Goal: Task Accomplishment & Management: Manage account settings

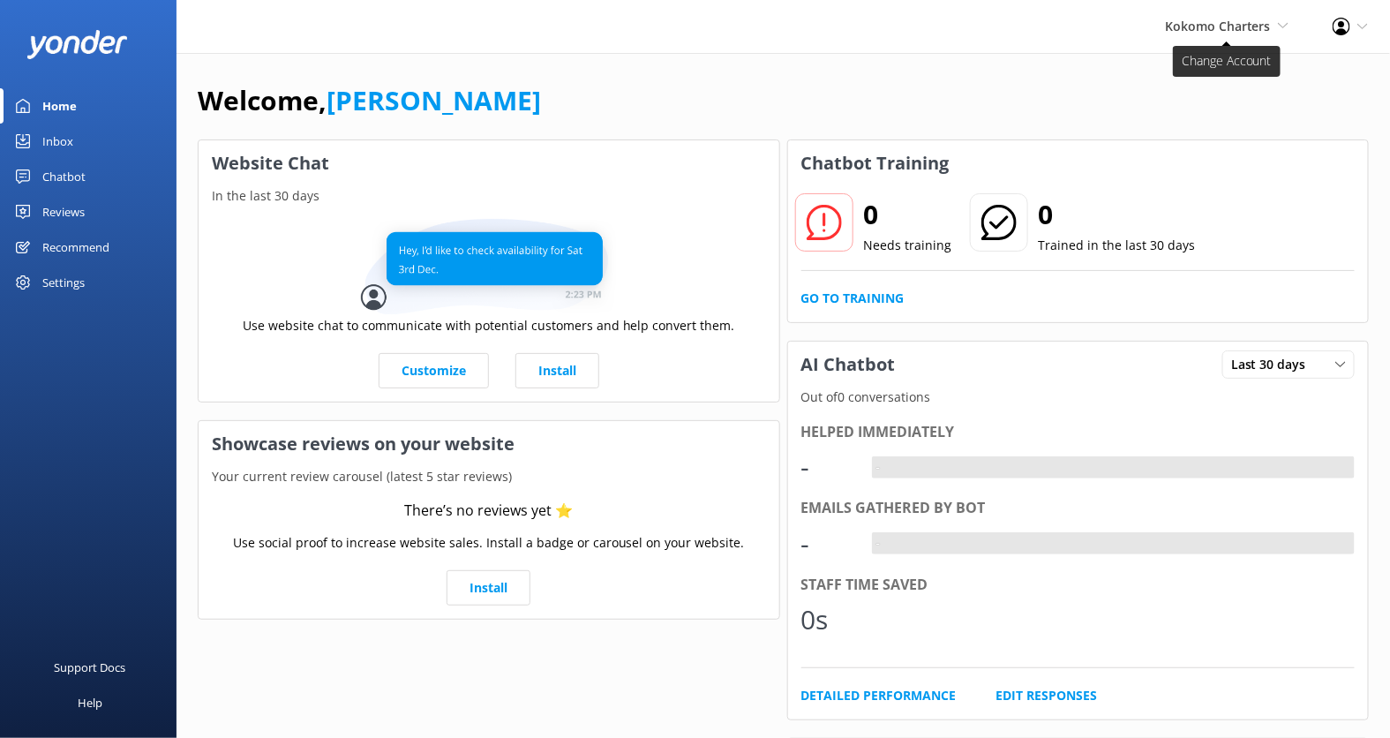
click at [1220, 24] on span "Kokomo Charters" at bounding box center [1218, 26] width 106 height 17
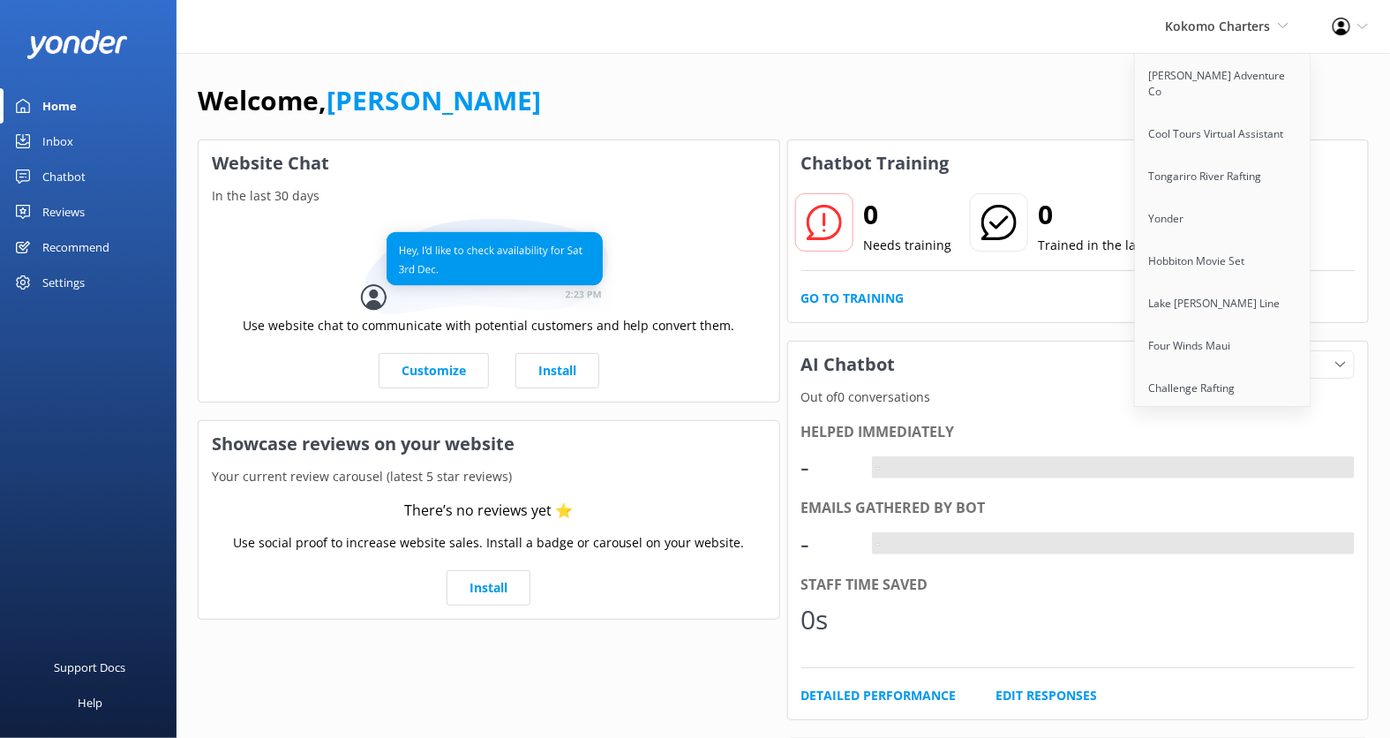
scroll to position [1385, 0]
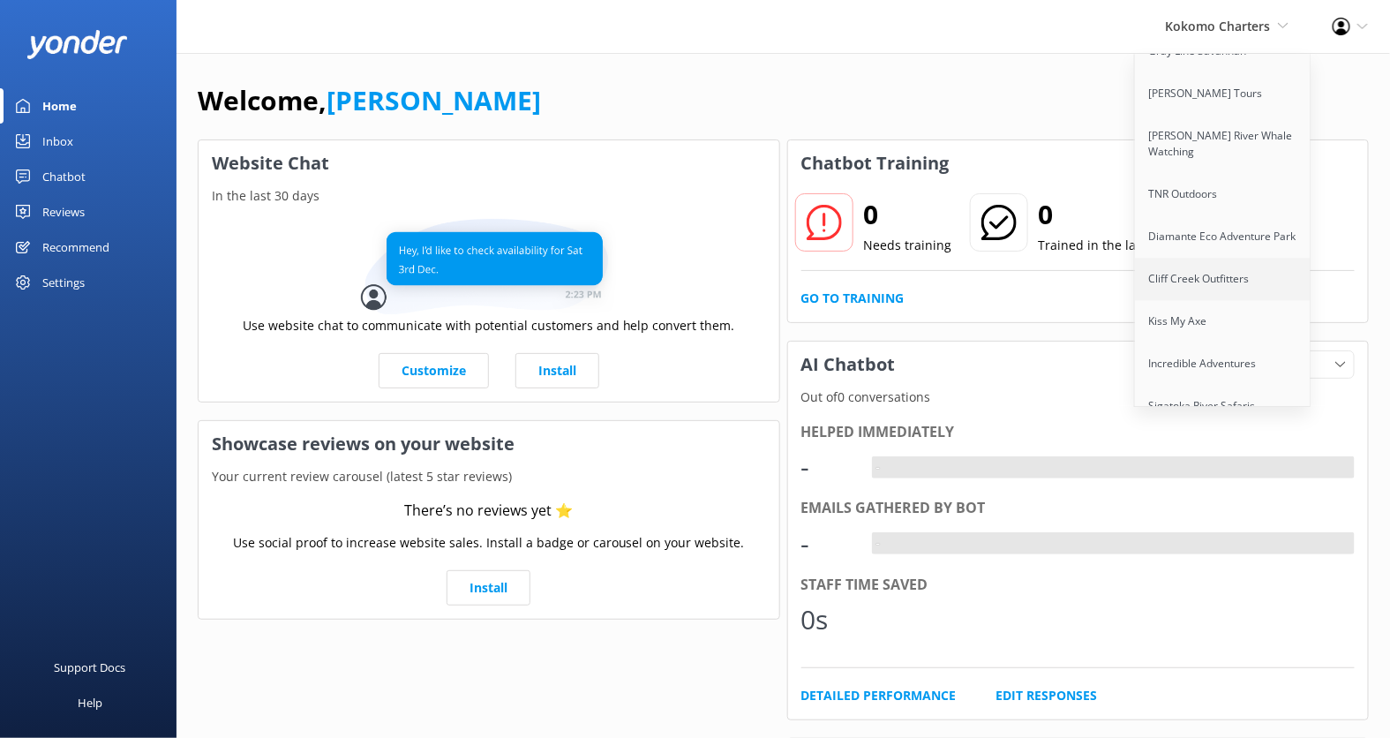
click at [1212, 258] on link "Cliff Creek Outfitters" at bounding box center [1223, 279] width 176 height 42
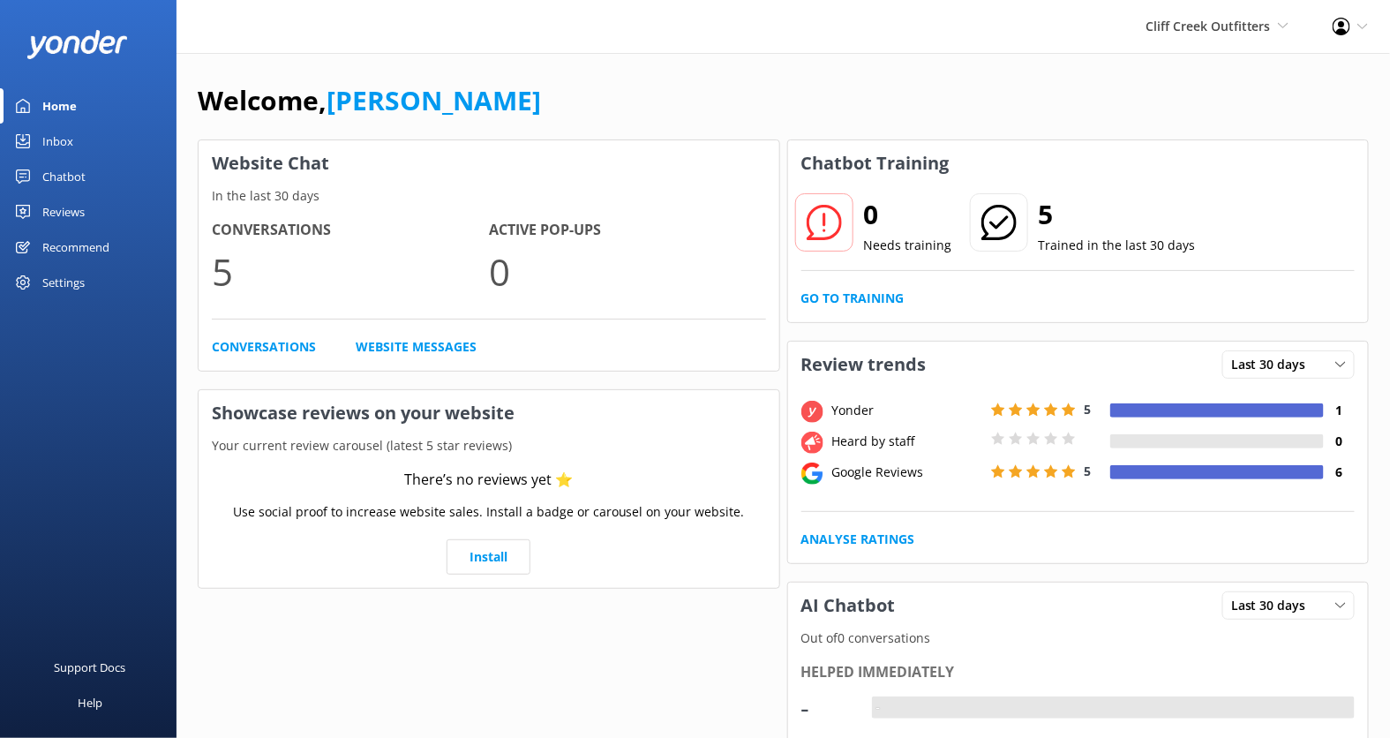
click at [71, 281] on div "Settings" at bounding box center [63, 282] width 42 height 35
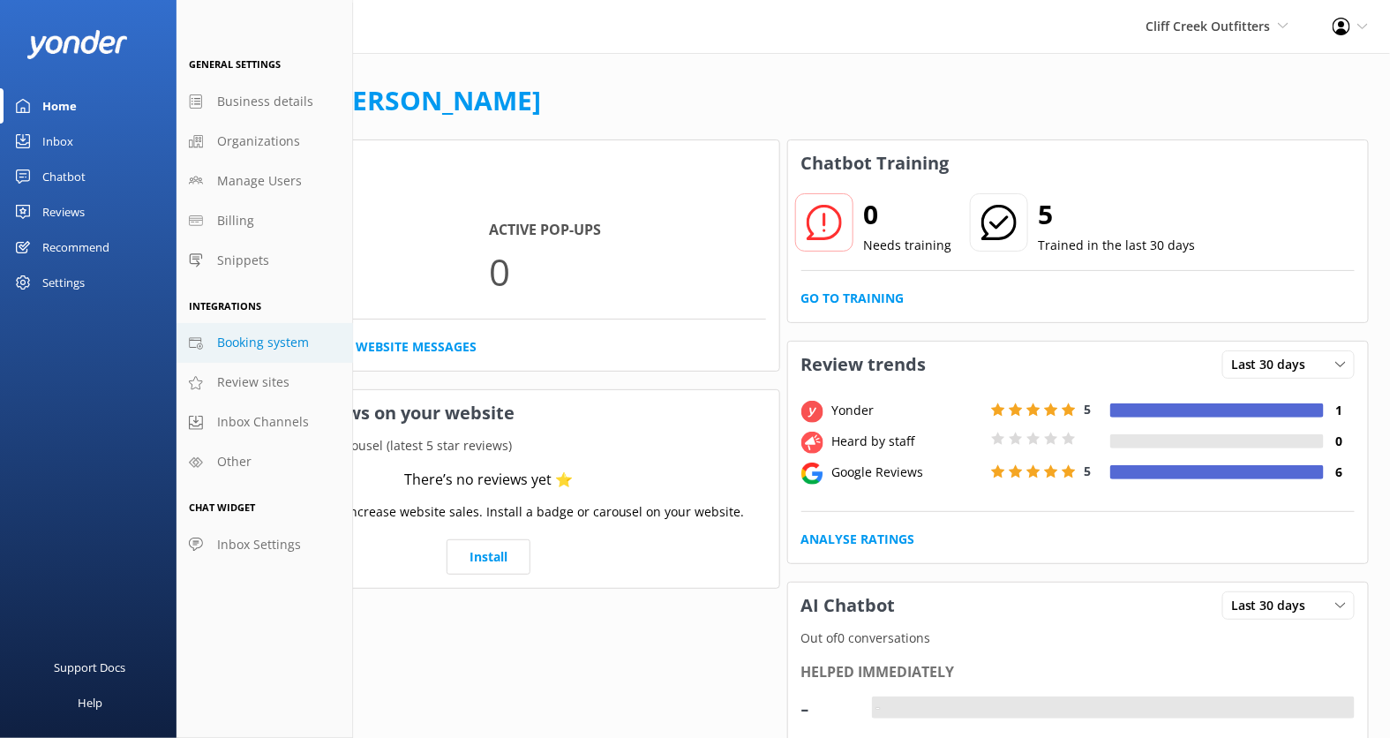
click at [285, 349] on span "Booking system" at bounding box center [263, 342] width 92 height 19
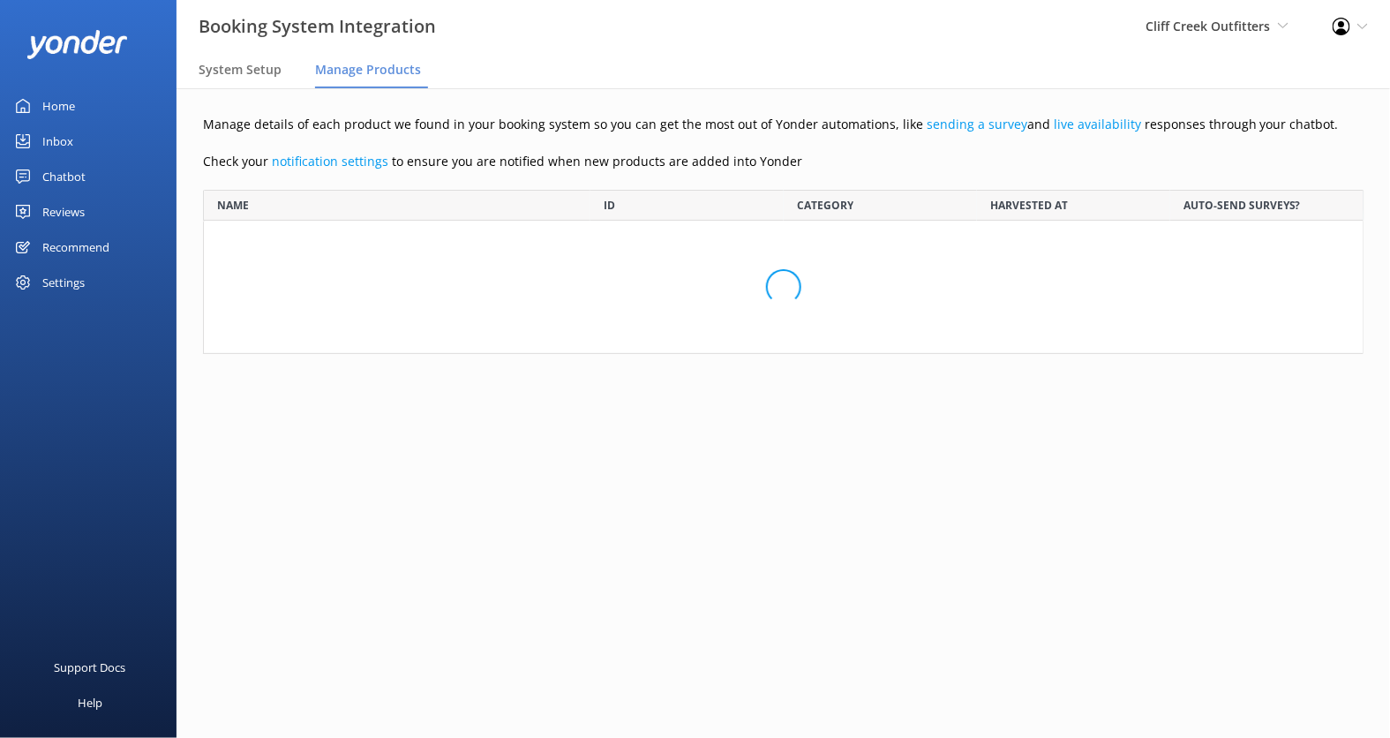
scroll to position [5942, 1160]
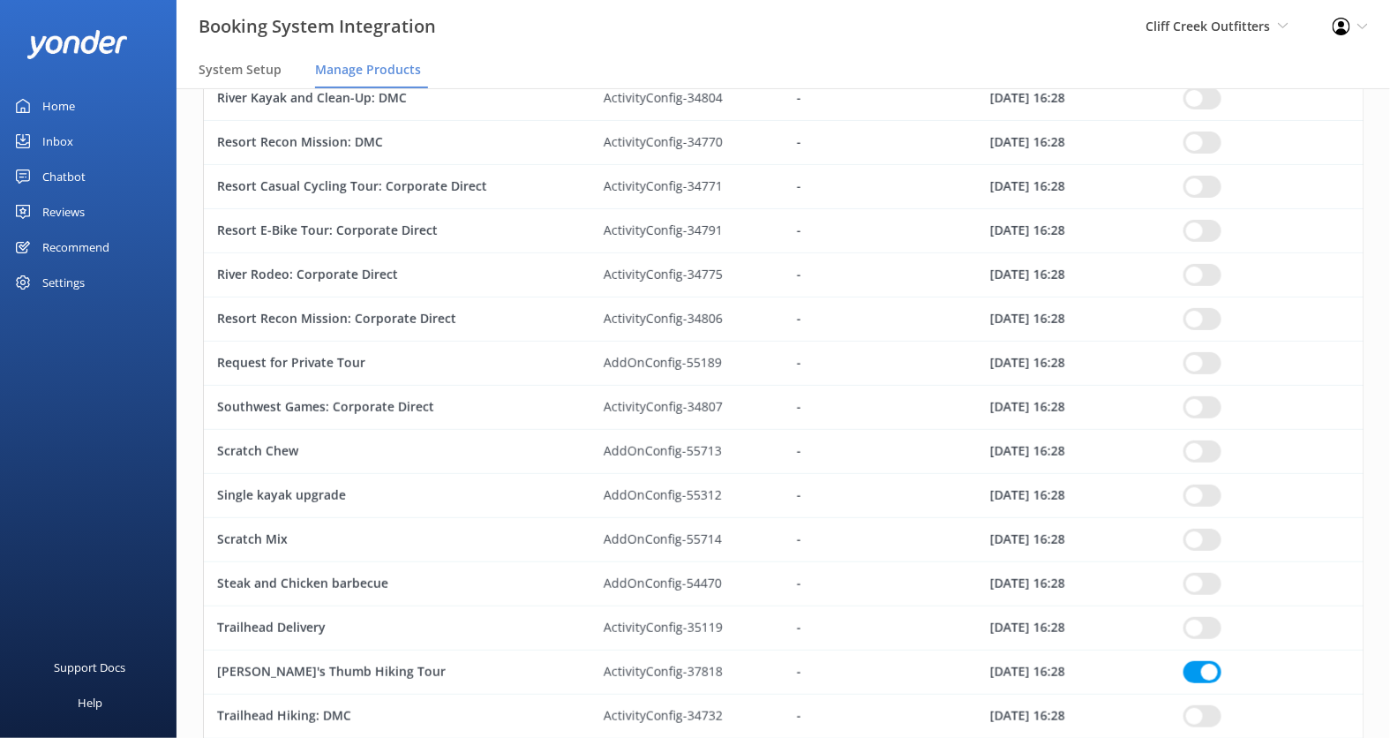
click at [63, 208] on div "Reviews" at bounding box center [63, 211] width 42 height 35
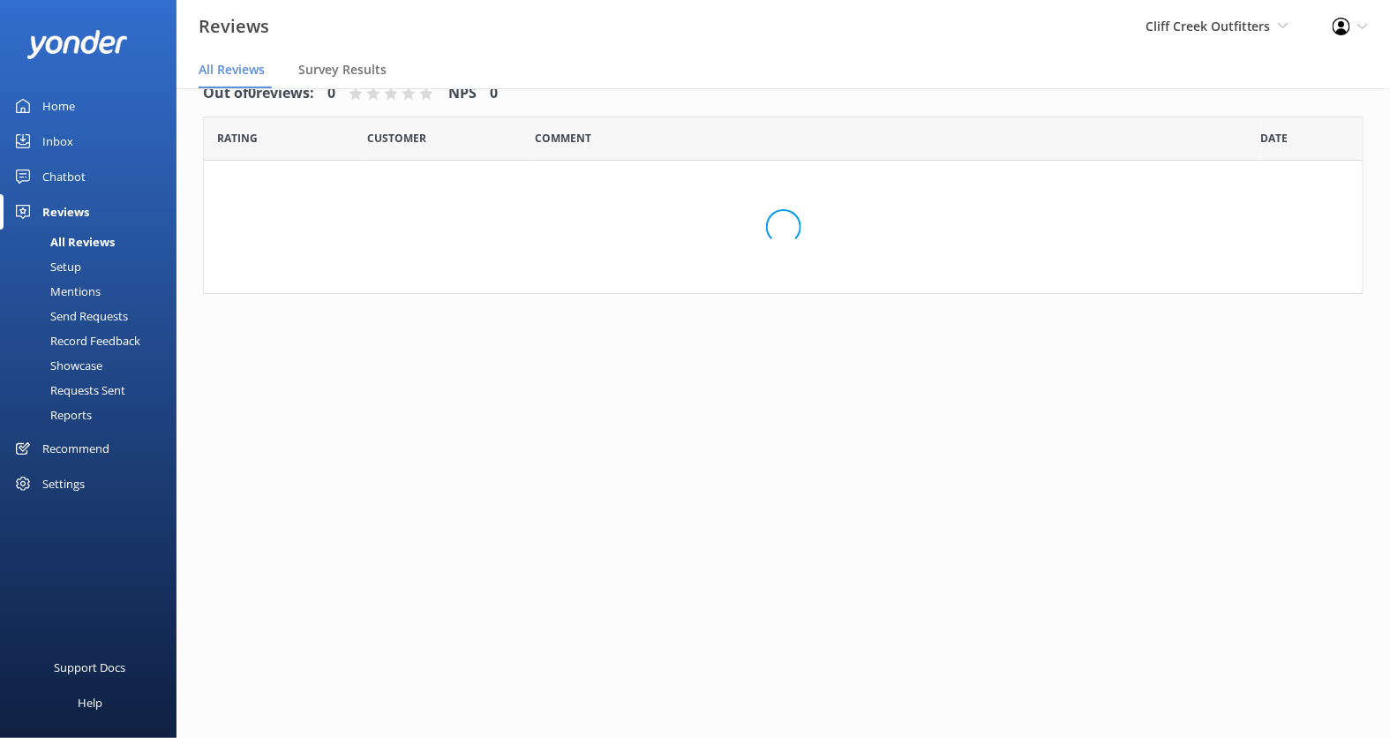
scroll to position [35, 0]
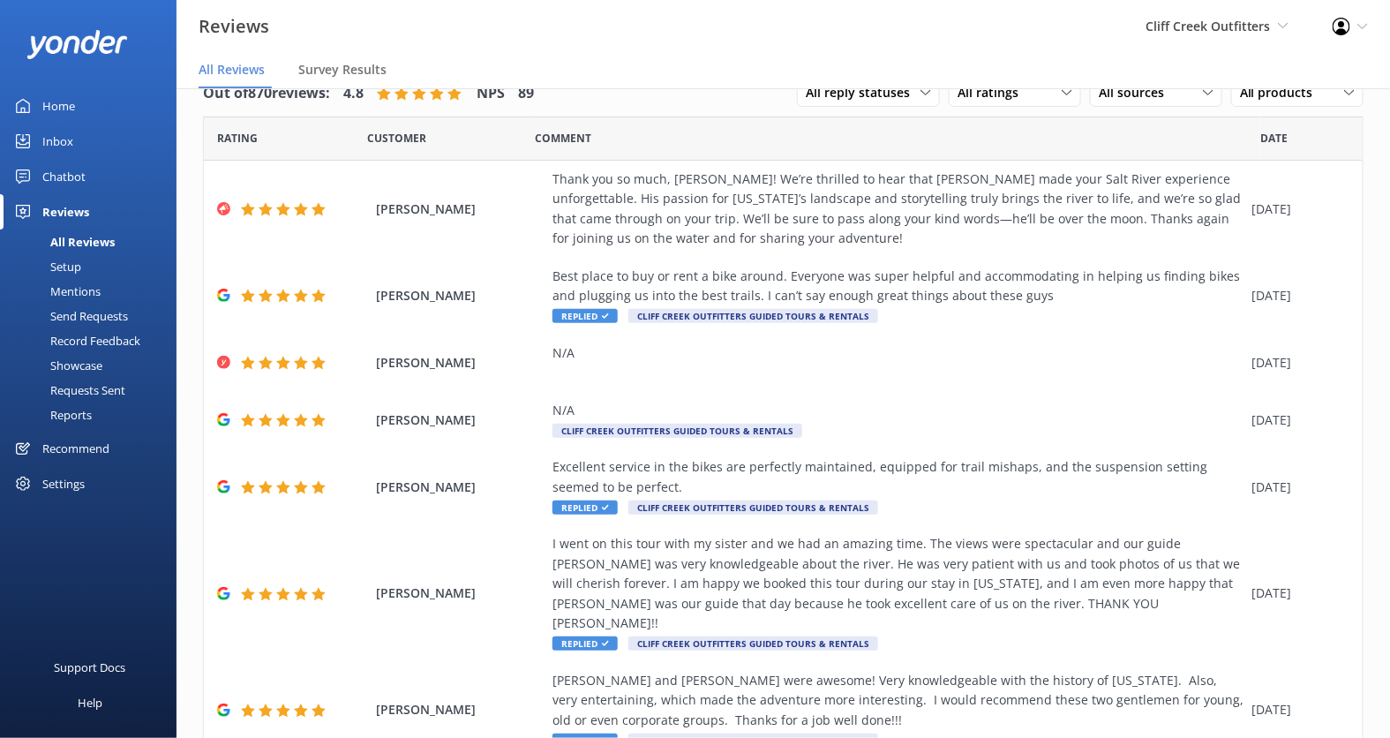
click at [101, 384] on div "Requests Sent" at bounding box center [68, 390] width 115 height 25
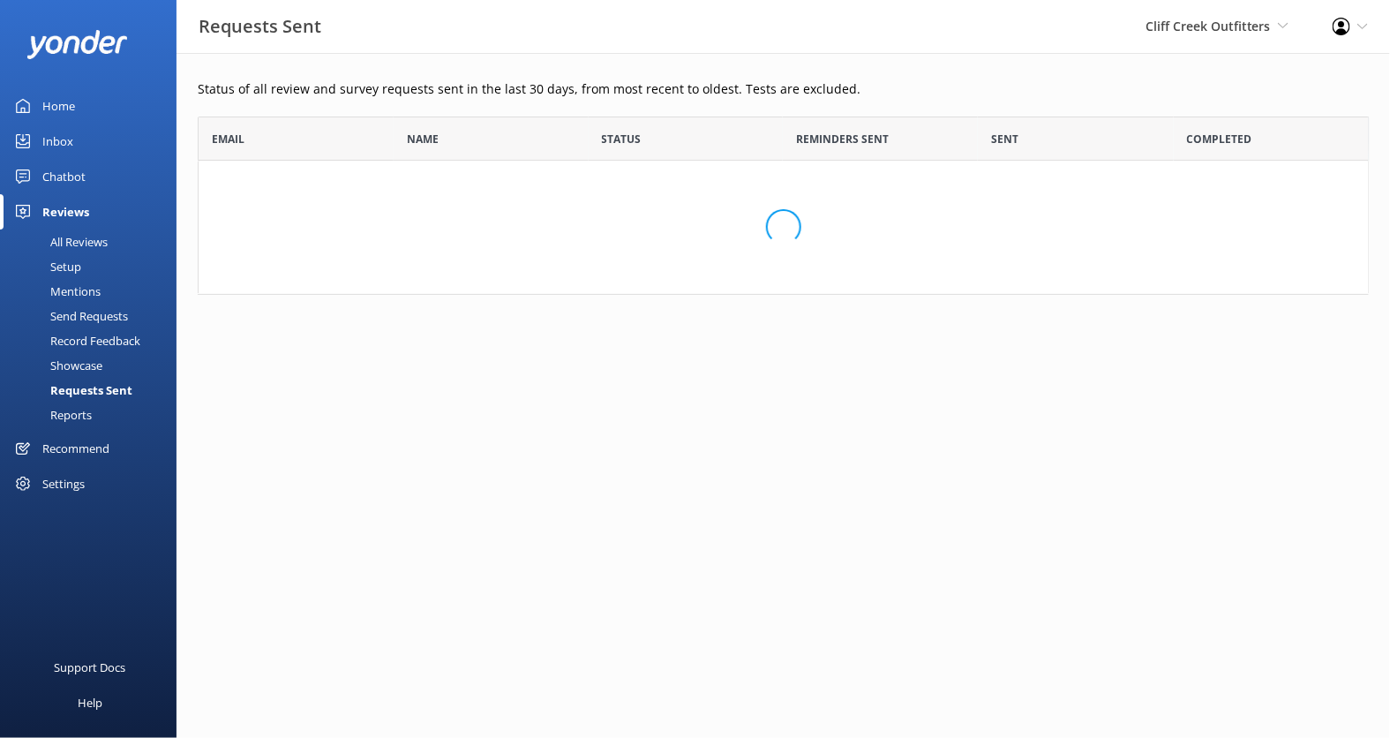
scroll to position [89, 1171]
click at [76, 485] on div "Settings" at bounding box center [63, 483] width 42 height 35
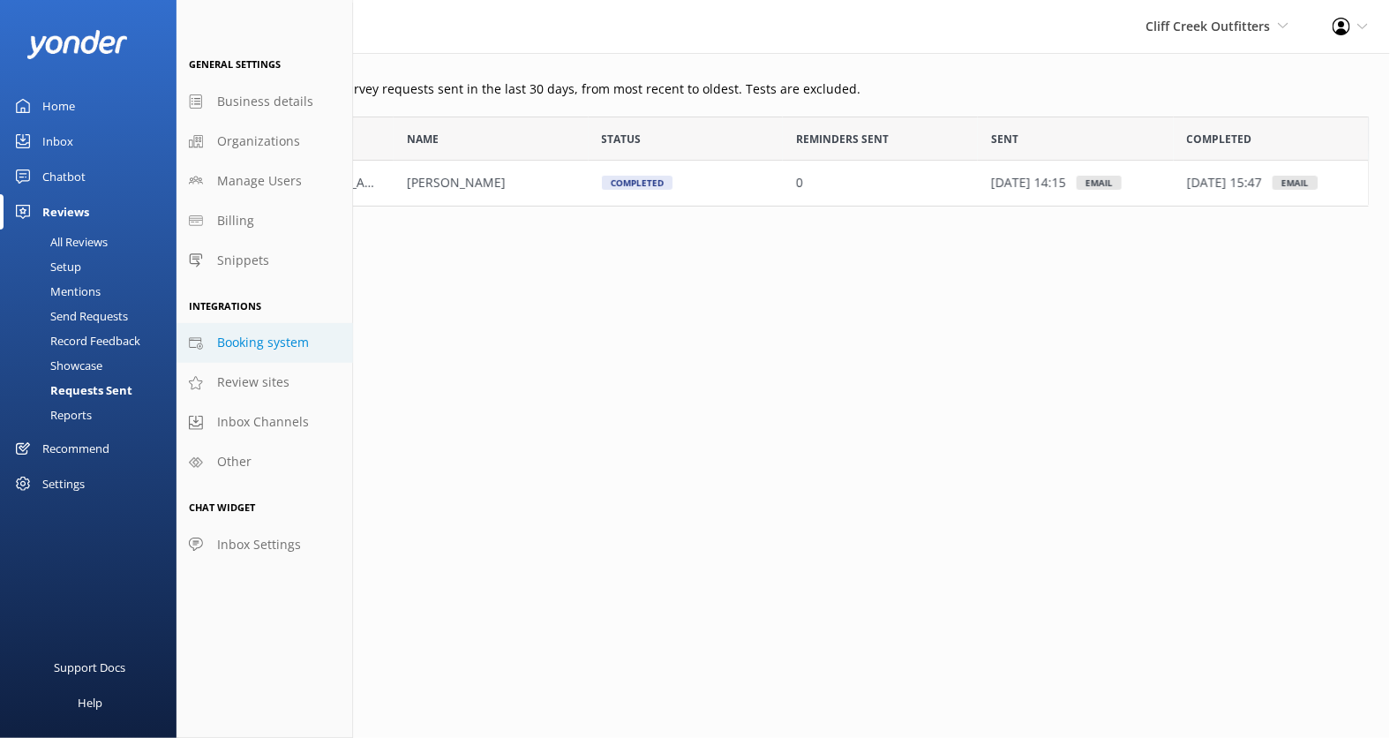
click at [284, 342] on span "Booking system" at bounding box center [263, 342] width 92 height 19
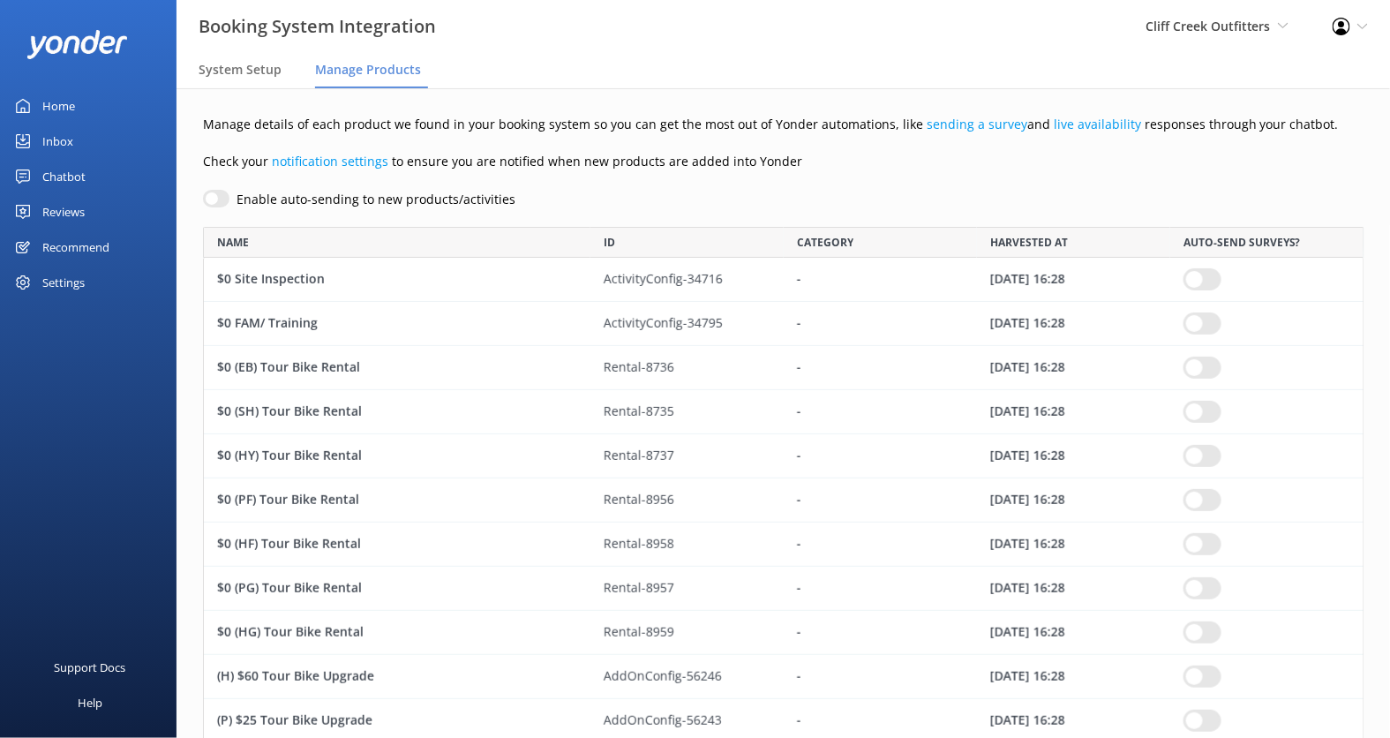
scroll to position [5942, 1160]
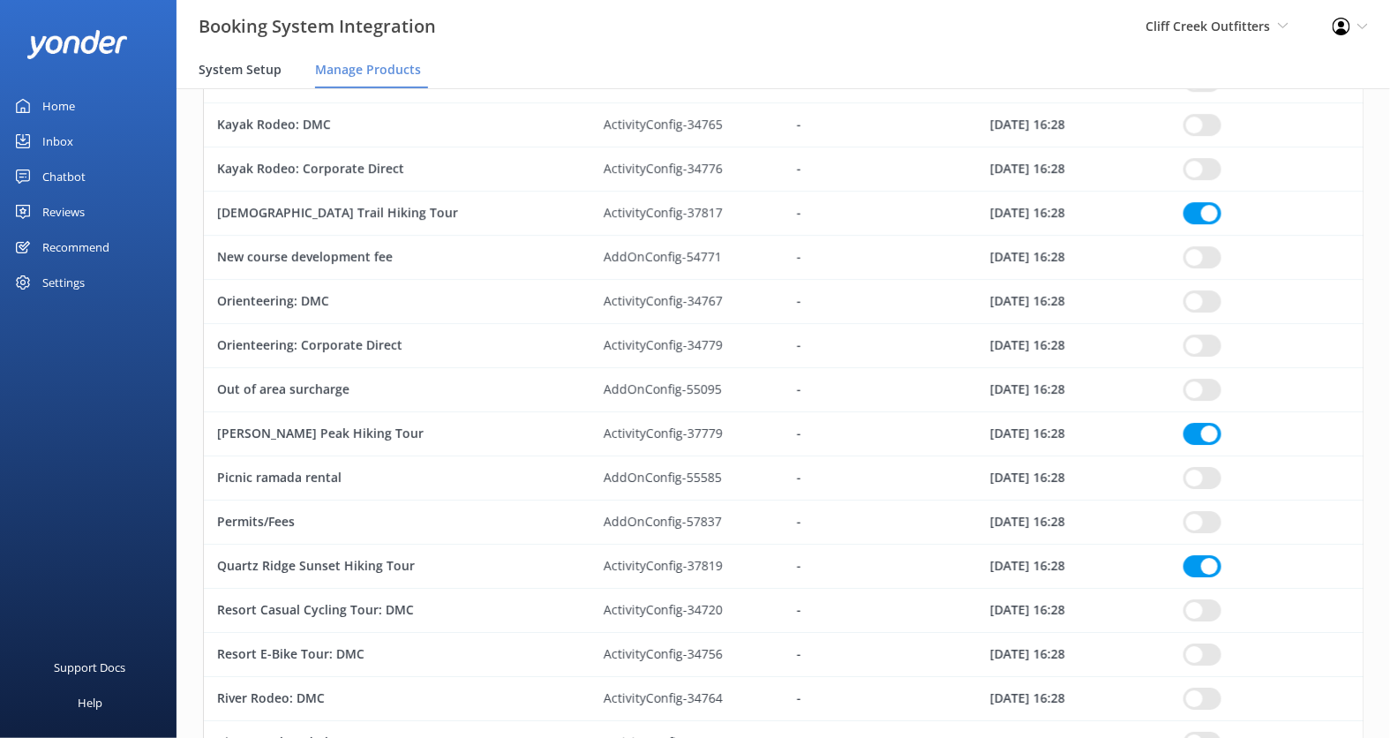
click at [236, 57] on div "System Setup" at bounding box center [244, 70] width 90 height 35
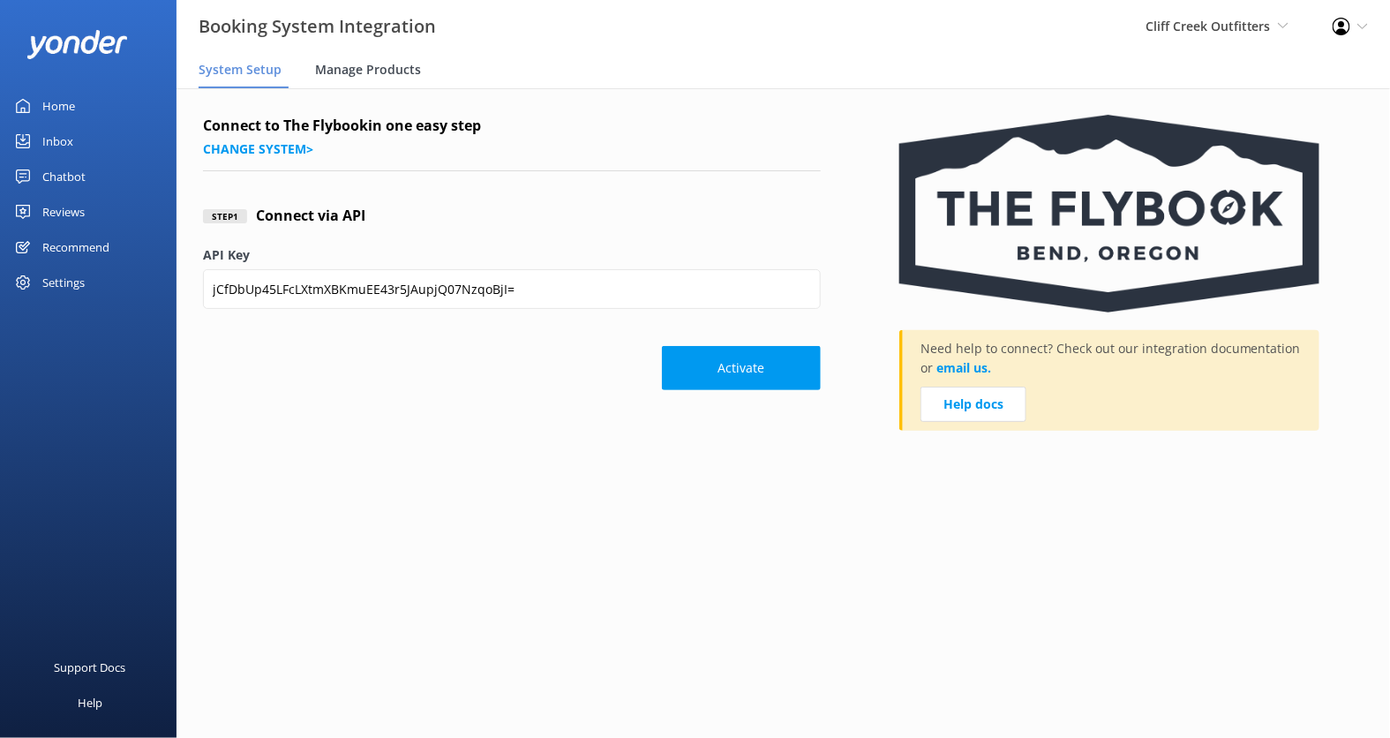
click at [386, 78] on span "Manage Products" at bounding box center [368, 70] width 106 height 18
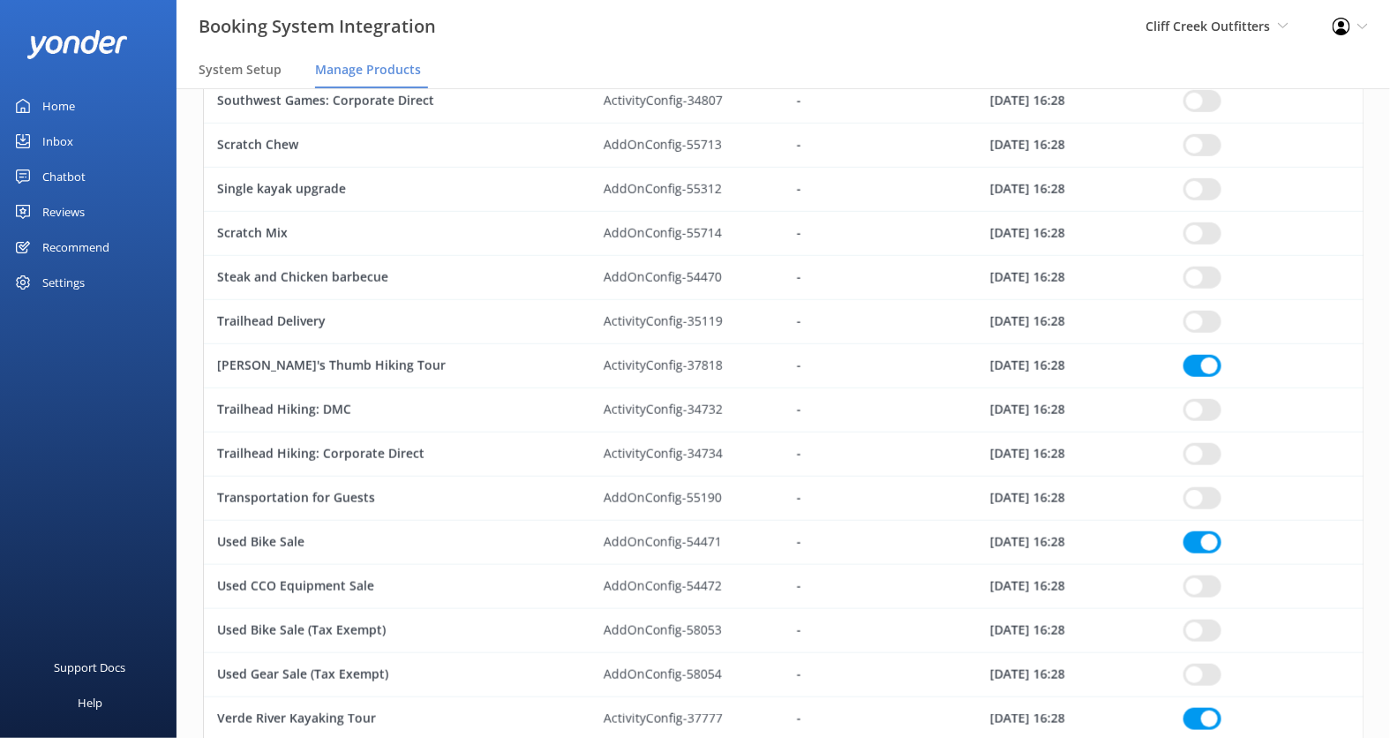
scroll to position [5486, 0]
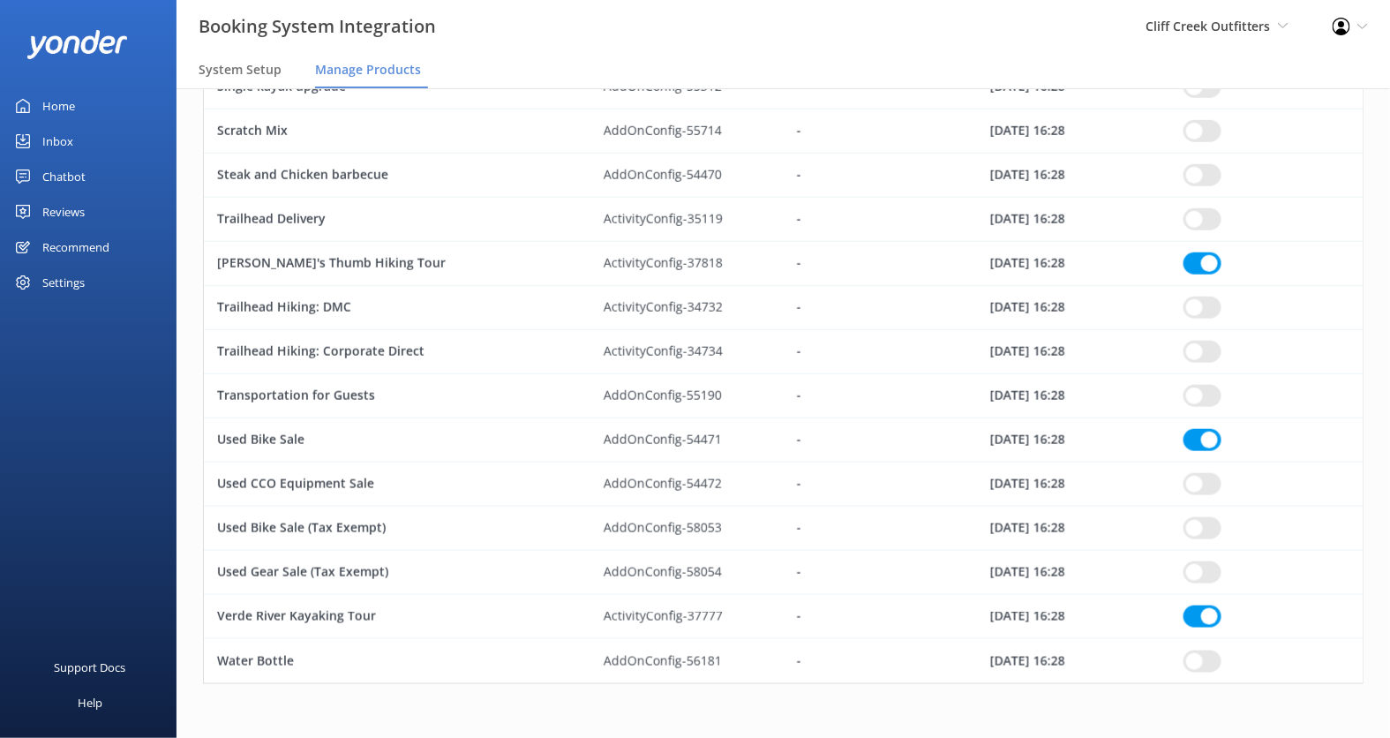
click at [70, 208] on div "Reviews" at bounding box center [63, 211] width 42 height 35
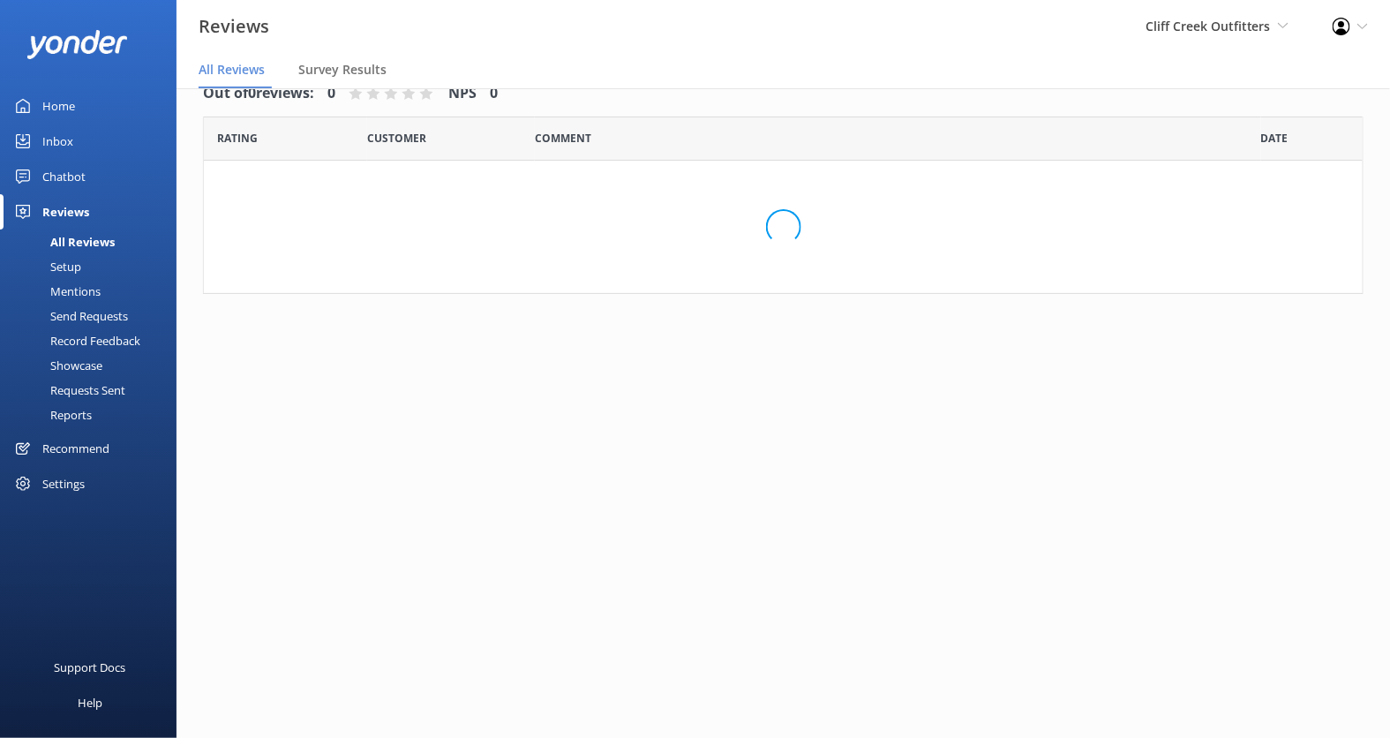
scroll to position [35, 0]
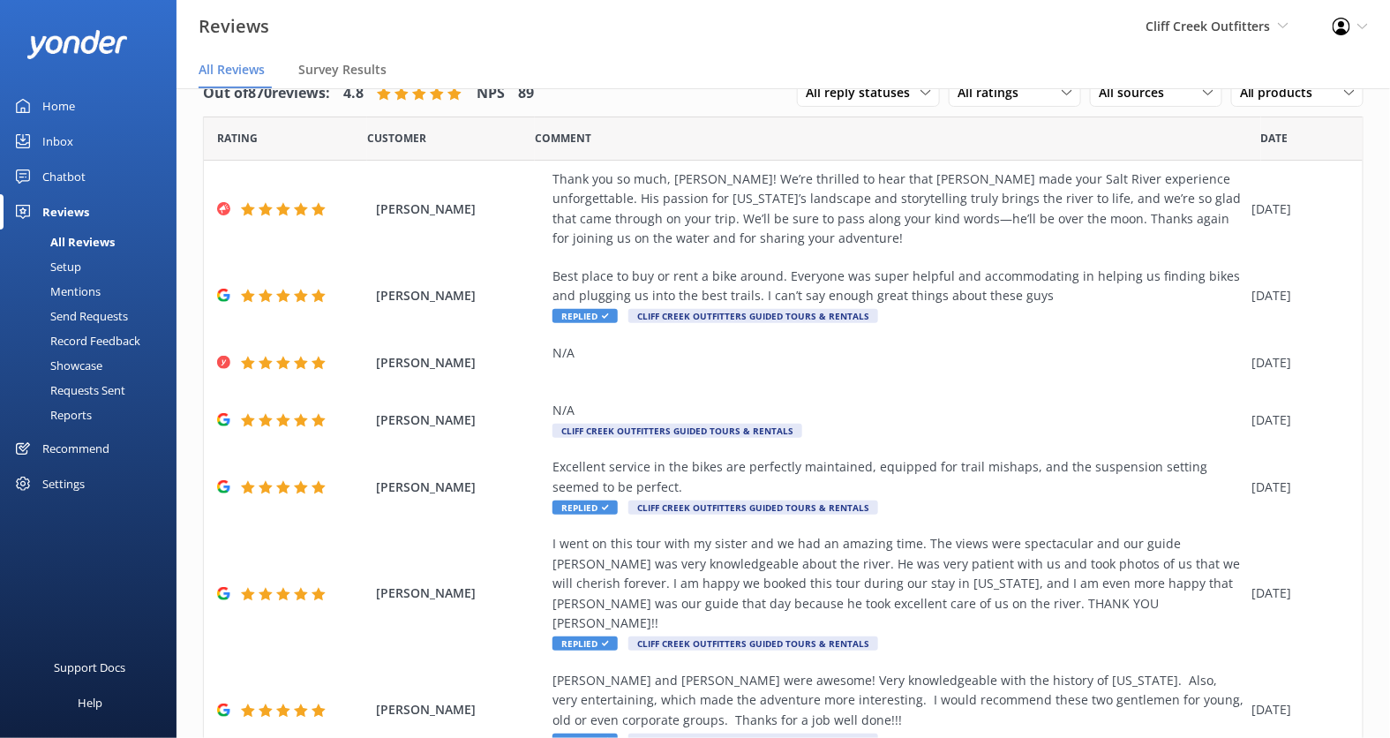
click at [76, 266] on div "Setup" at bounding box center [46, 266] width 71 height 25
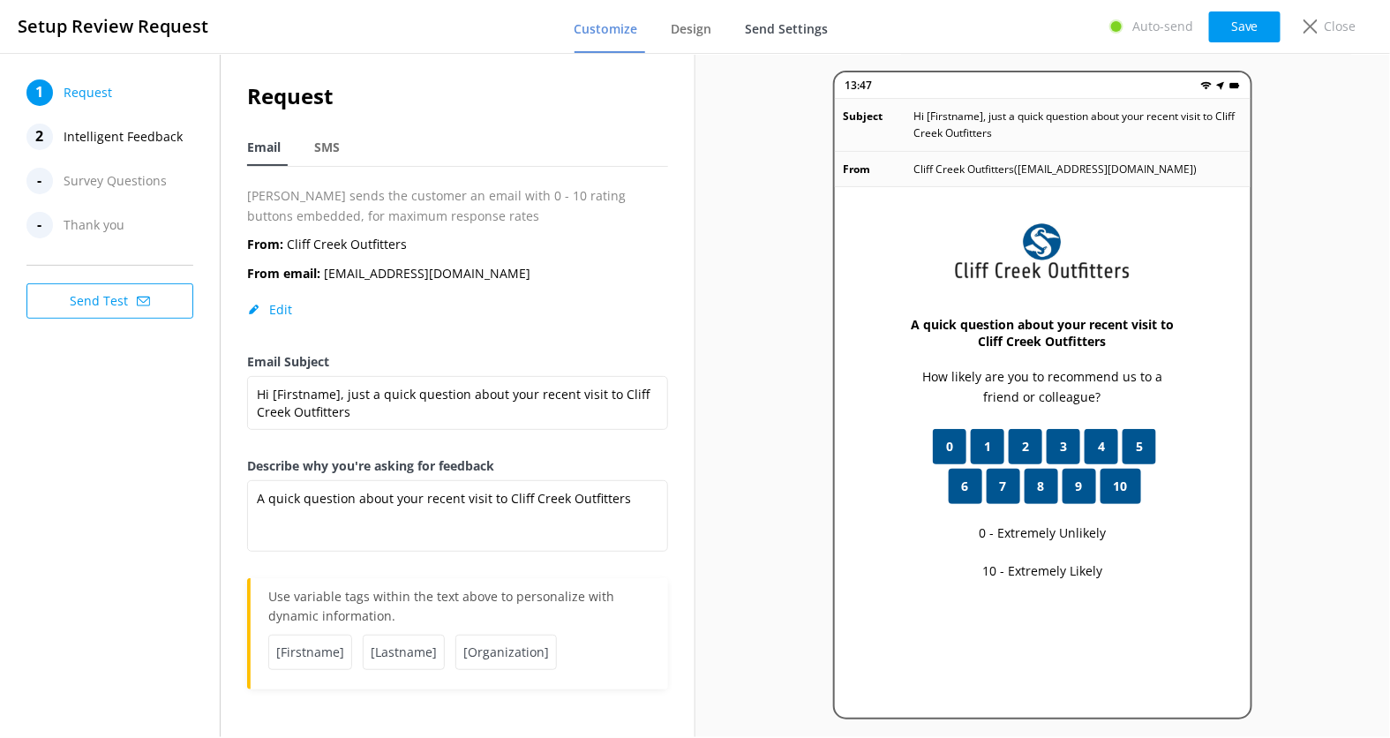
click at [795, 37] on span "Send Settings" at bounding box center [786, 29] width 83 height 18
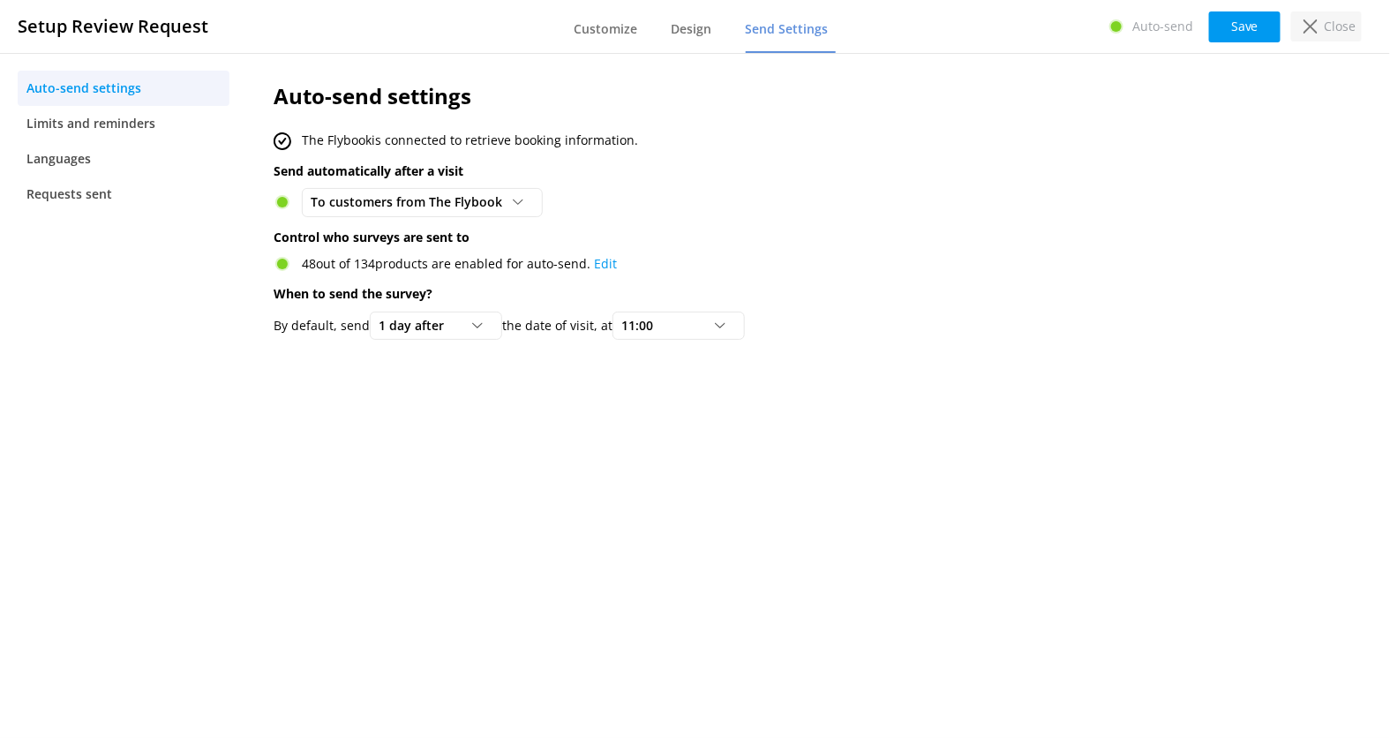
click at [1316, 31] on use at bounding box center [1310, 26] width 14 height 14
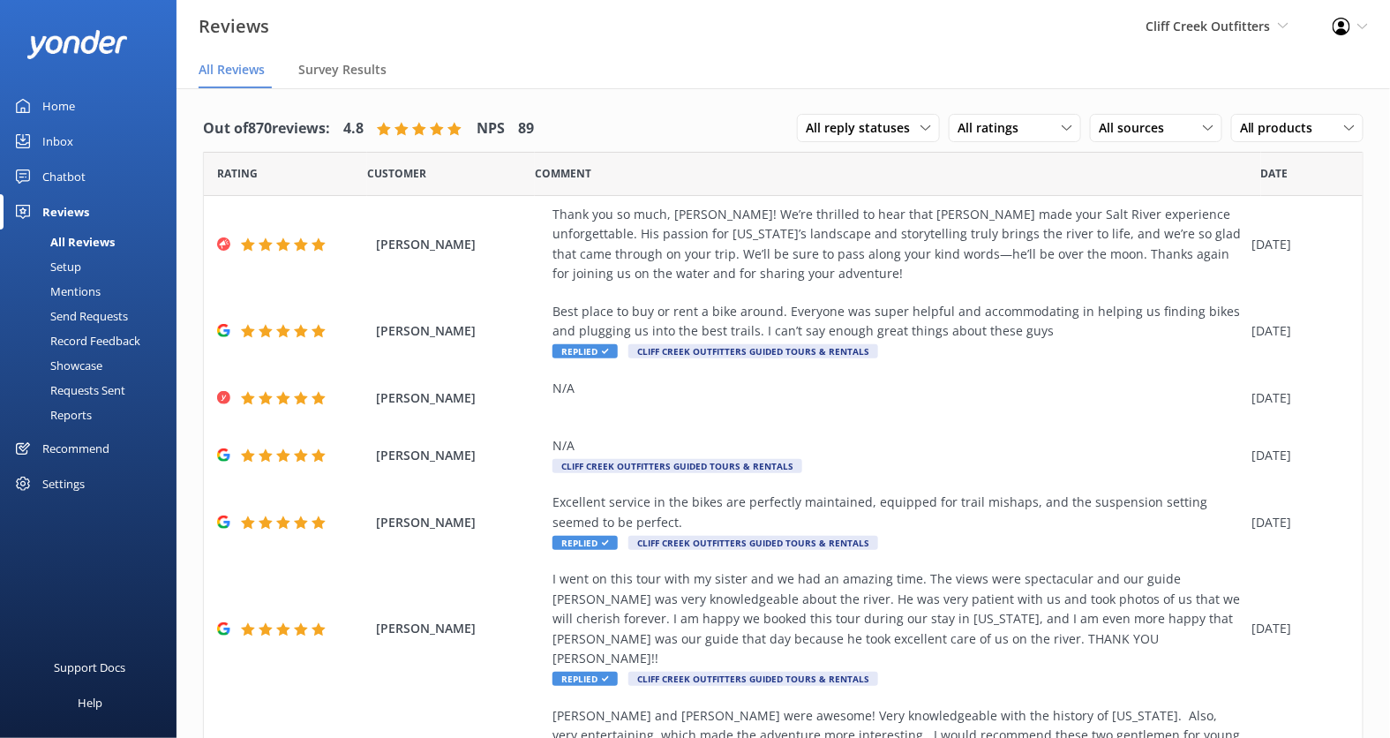
click at [1199, 39] on div "Cliff Creek Outfitters Kendall's Adventure Co Cool Tours Virtual Assistant Tong…" at bounding box center [1216, 26] width 187 height 53
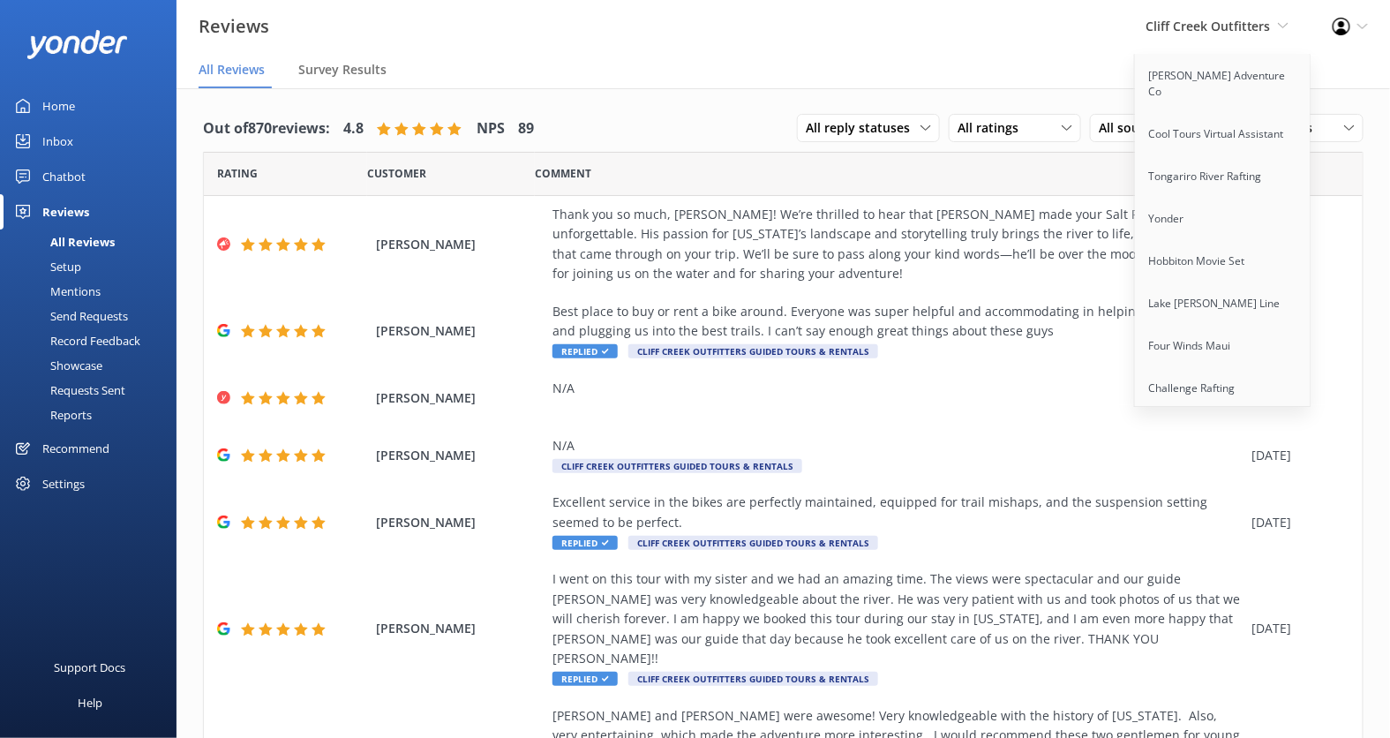
scroll to position [903, 0]
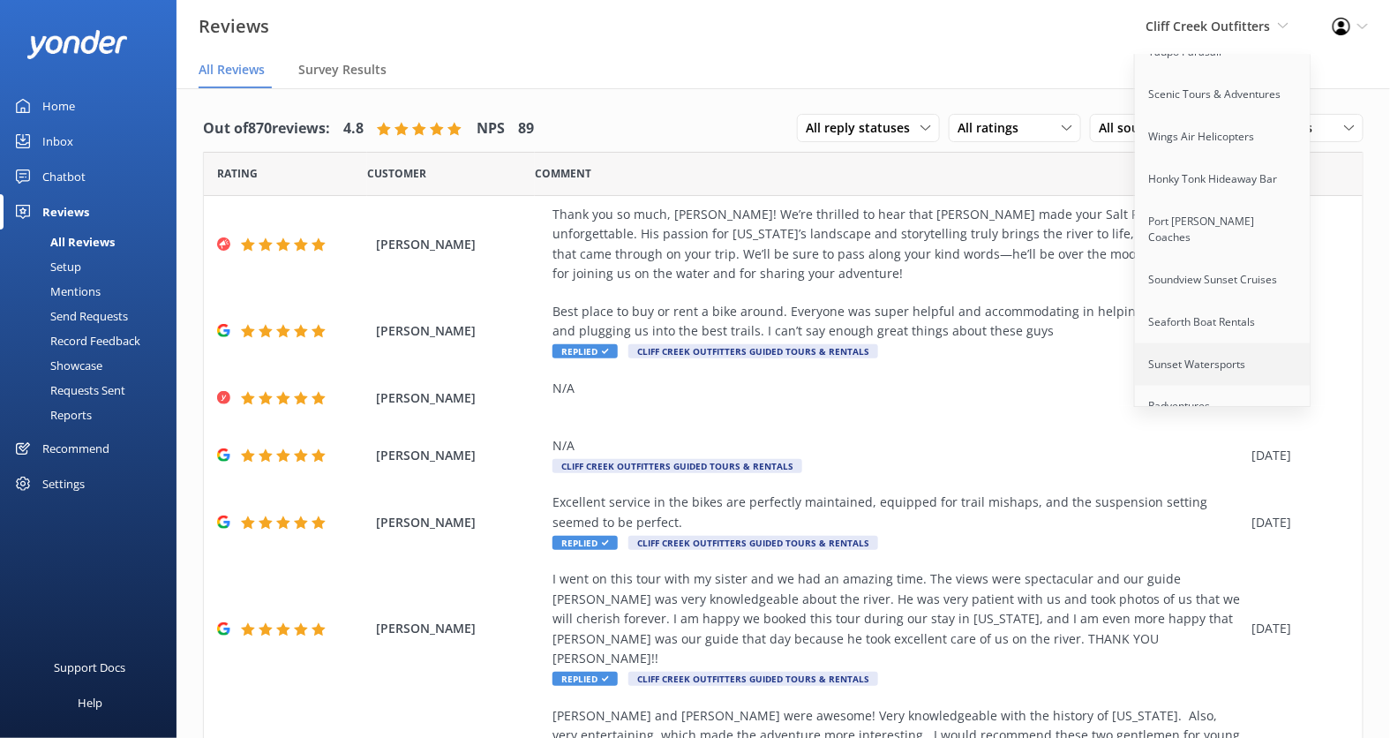
click at [1203, 343] on link "Sunset Watersports" at bounding box center [1223, 364] width 176 height 42
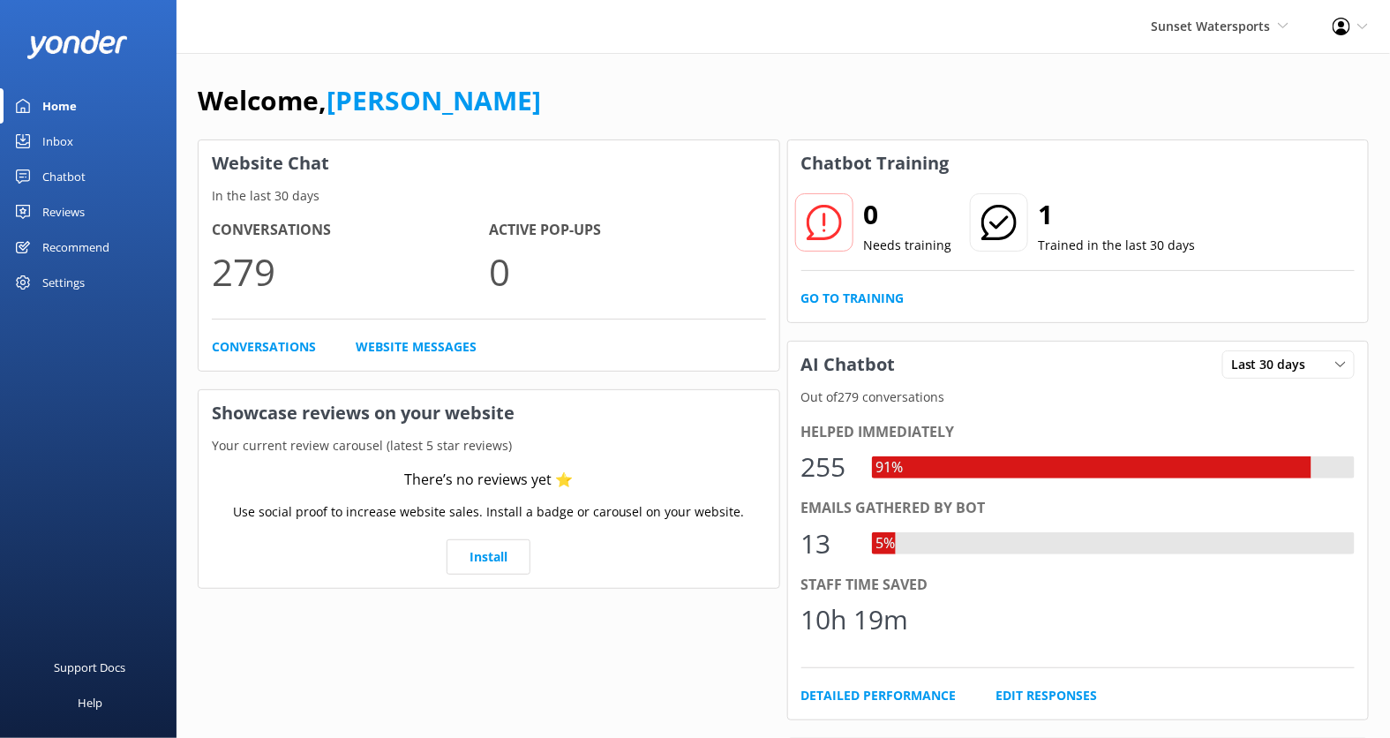
click at [66, 286] on div "Settings" at bounding box center [63, 282] width 42 height 35
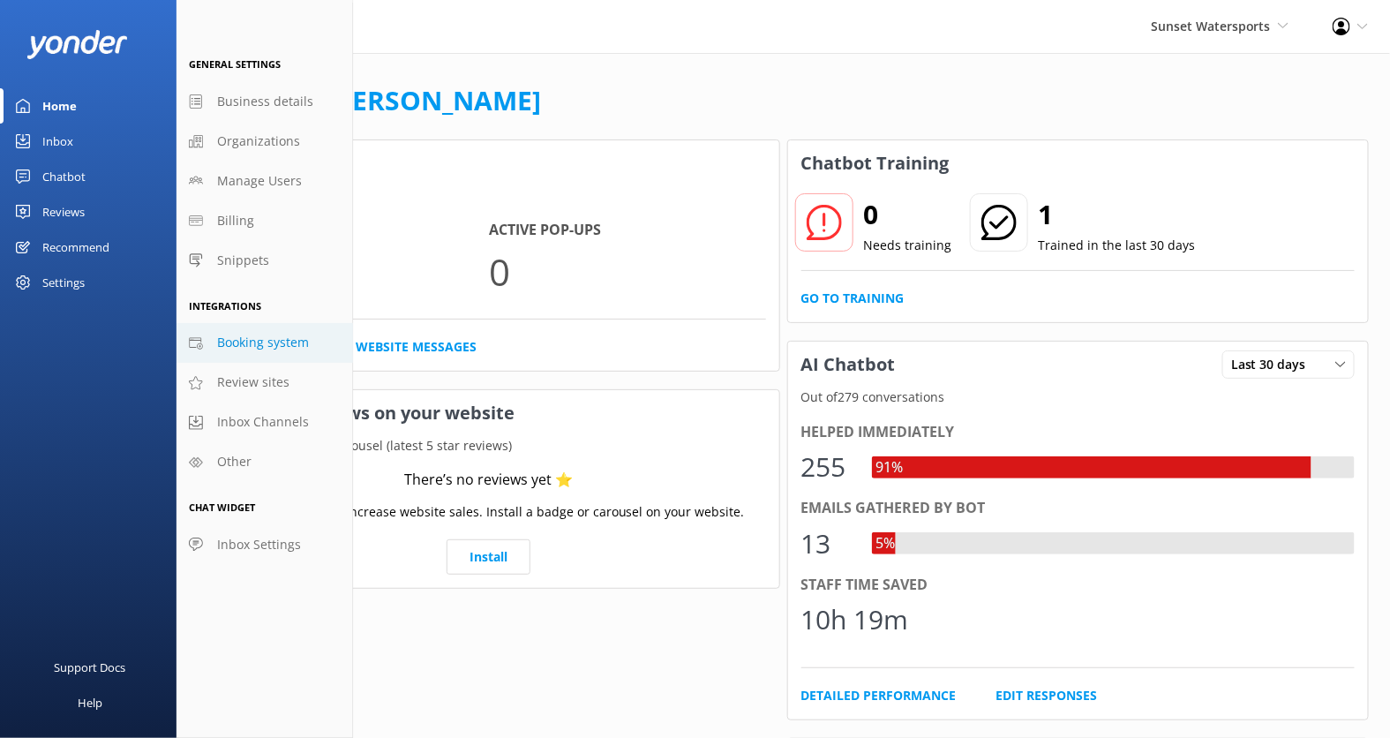
click at [287, 328] on link "Booking system" at bounding box center [264, 343] width 176 height 40
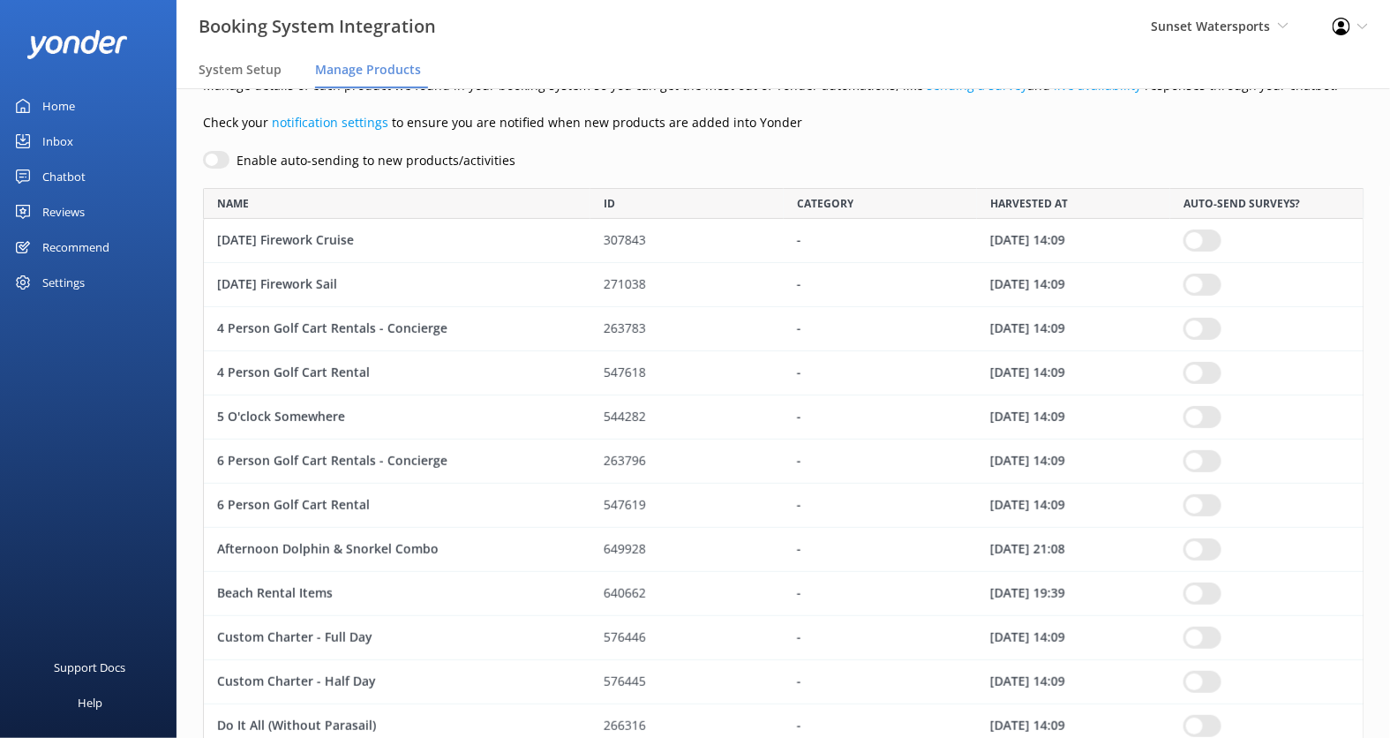
scroll to position [925, 0]
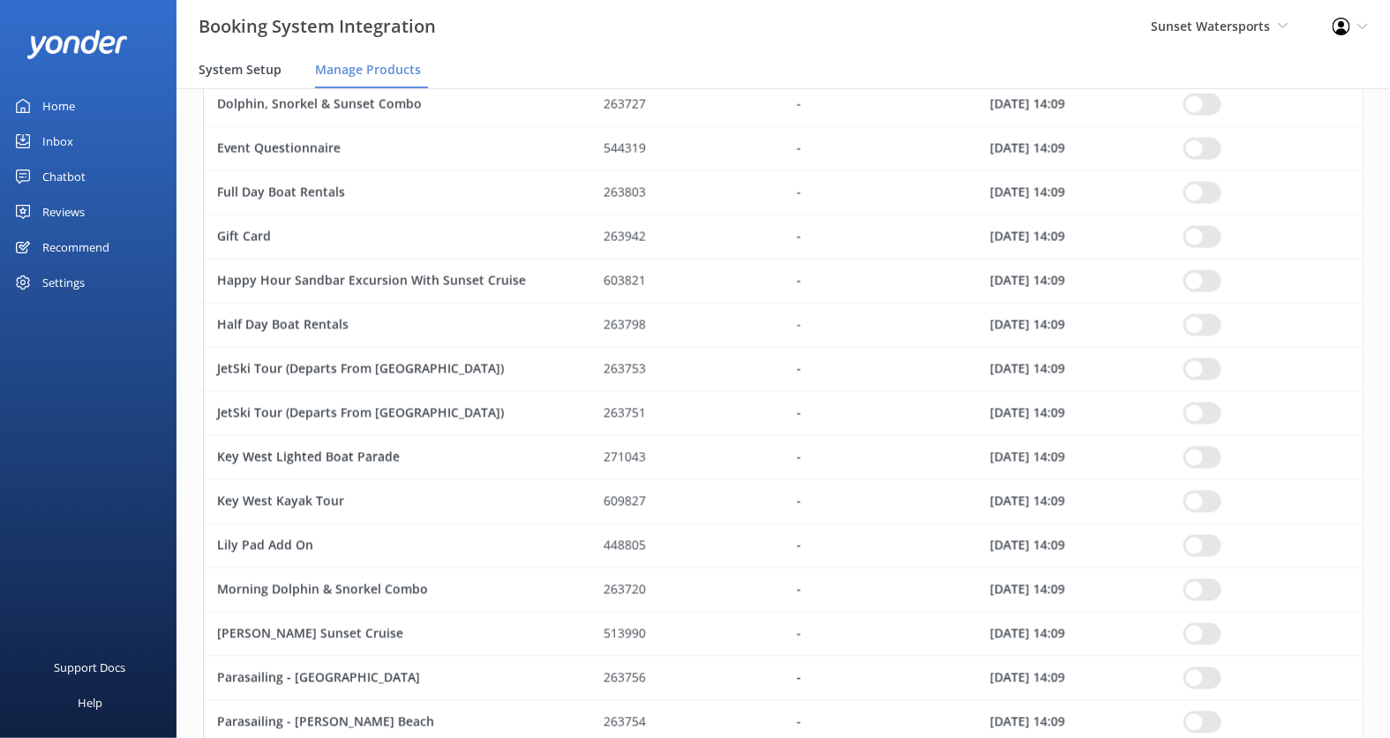
click at [236, 79] on div "System Setup" at bounding box center [244, 70] width 90 height 35
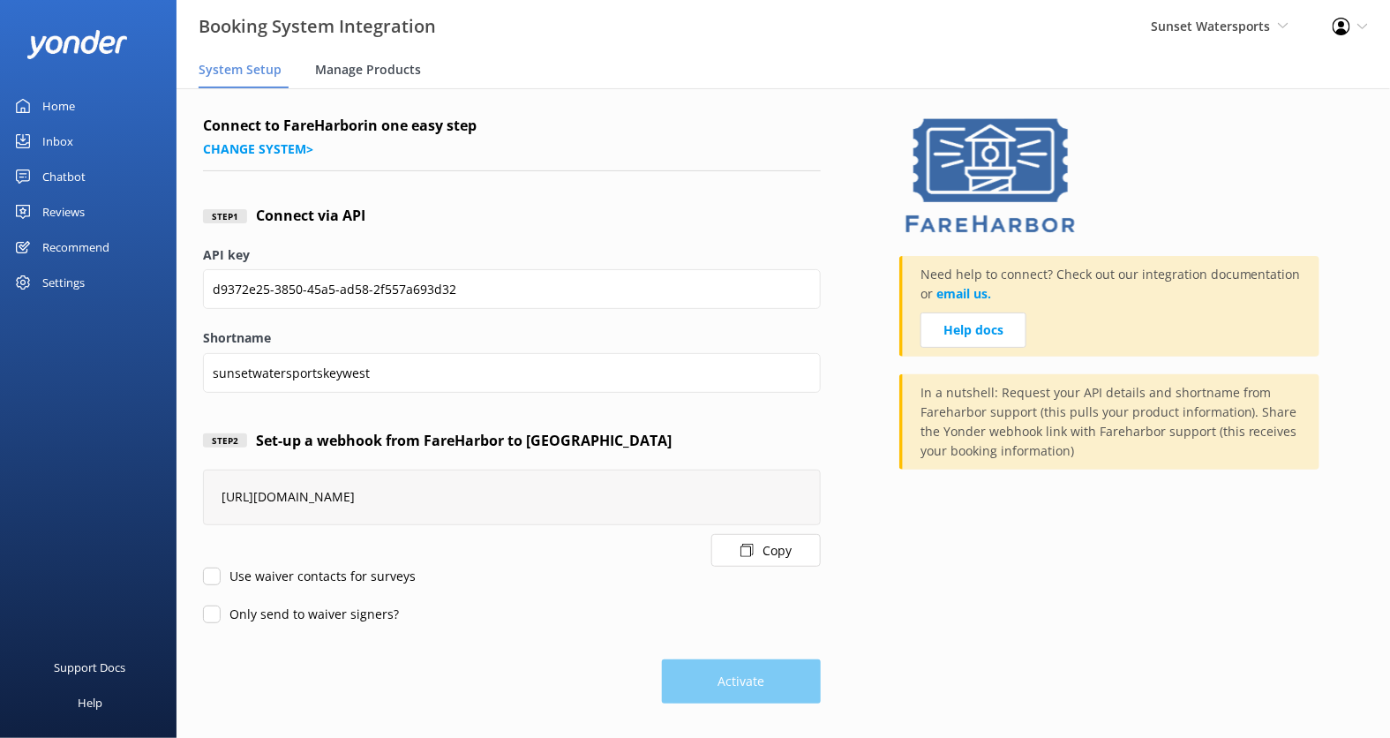
click at [386, 79] on div "Manage Products" at bounding box center [371, 70] width 113 height 35
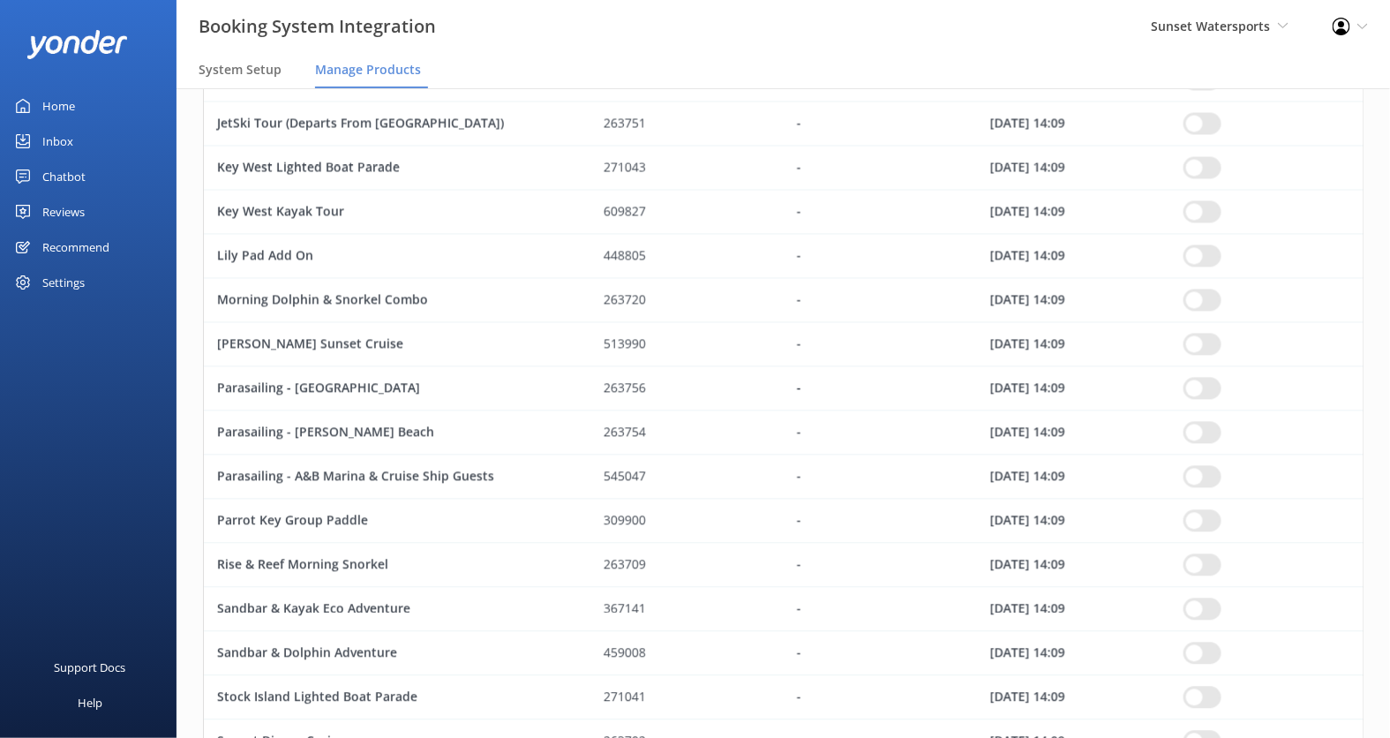
scroll to position [1213, 0]
click at [69, 174] on div "Chatbot" at bounding box center [63, 176] width 43 height 35
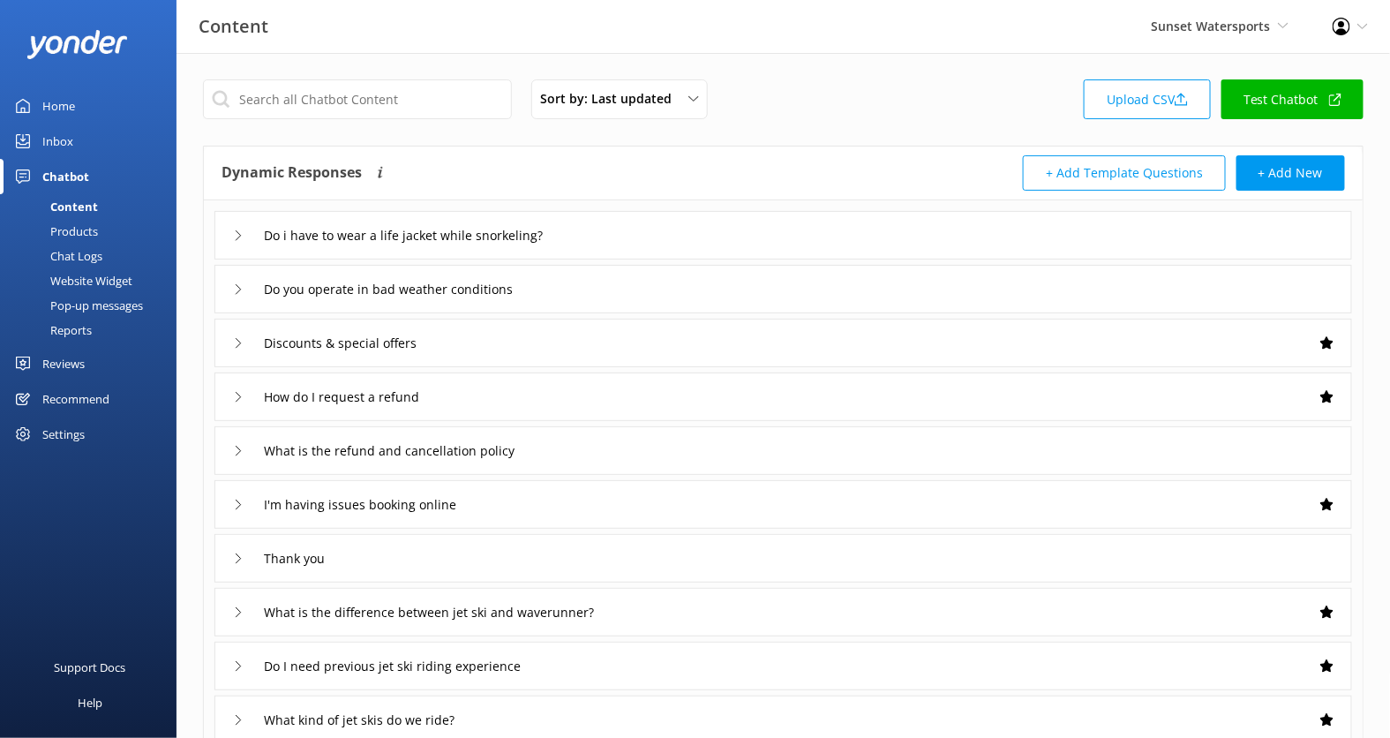
click at [80, 235] on div "Products" at bounding box center [54, 231] width 87 height 25
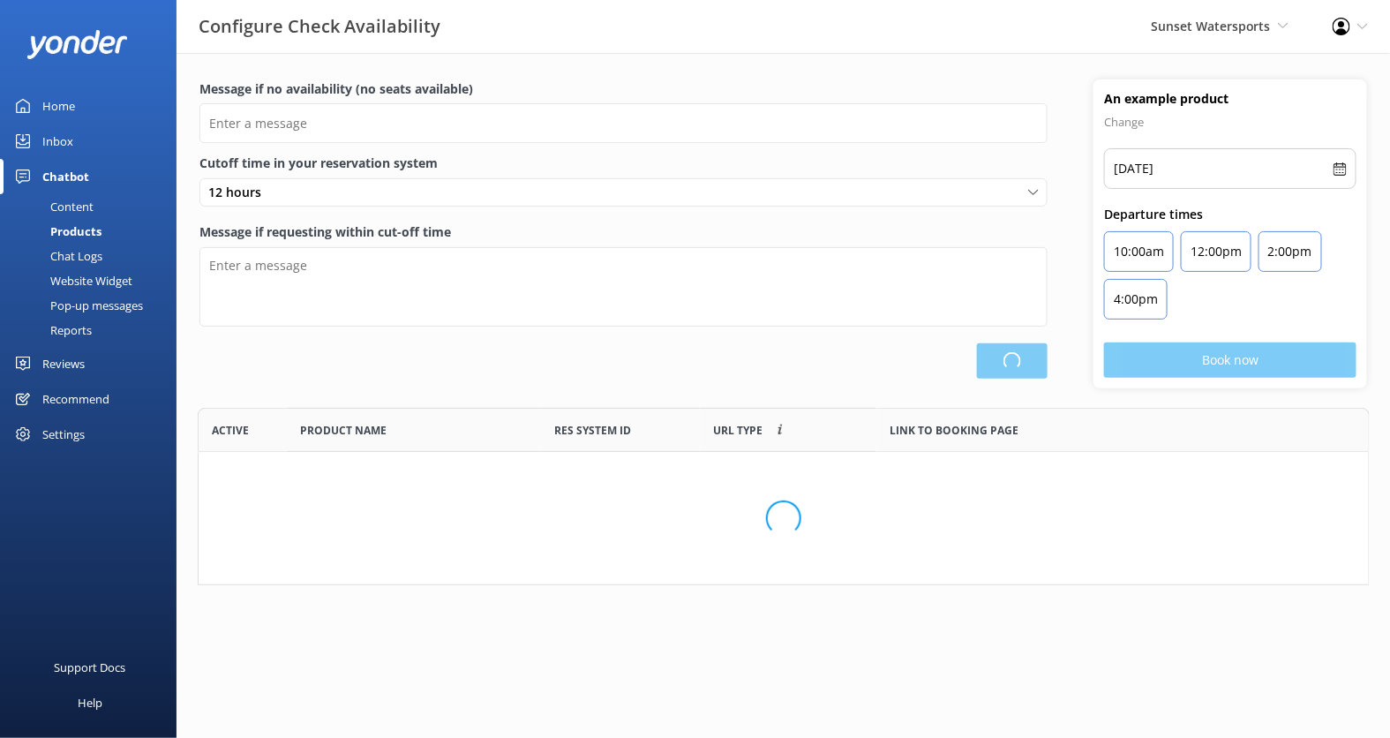
scroll to position [176, 1171]
type input "There are no seats available, please check an alternative day"
type textarea "Please contact us to check availability at [PHONE_NUMBER]"
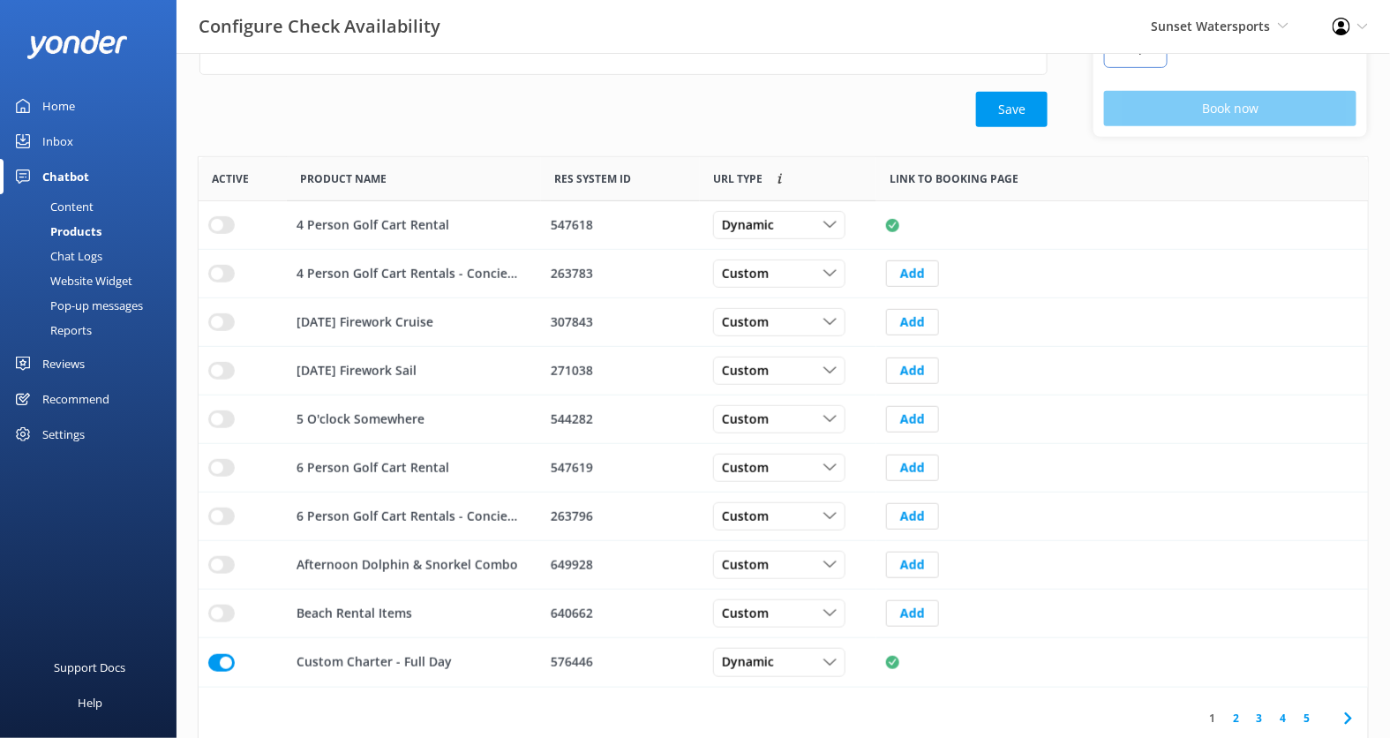
scroll to position [258, 0]
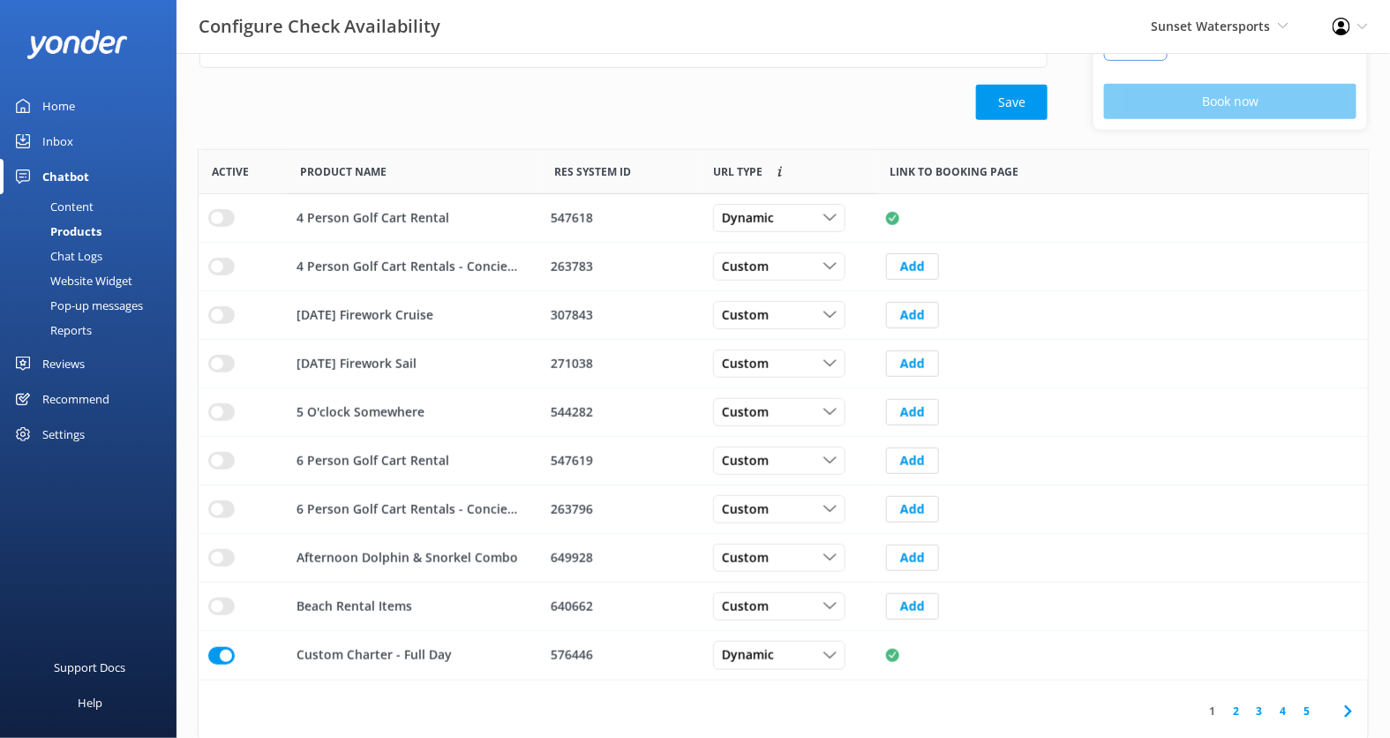
click at [1234, 706] on link "2" at bounding box center [1236, 710] width 24 height 17
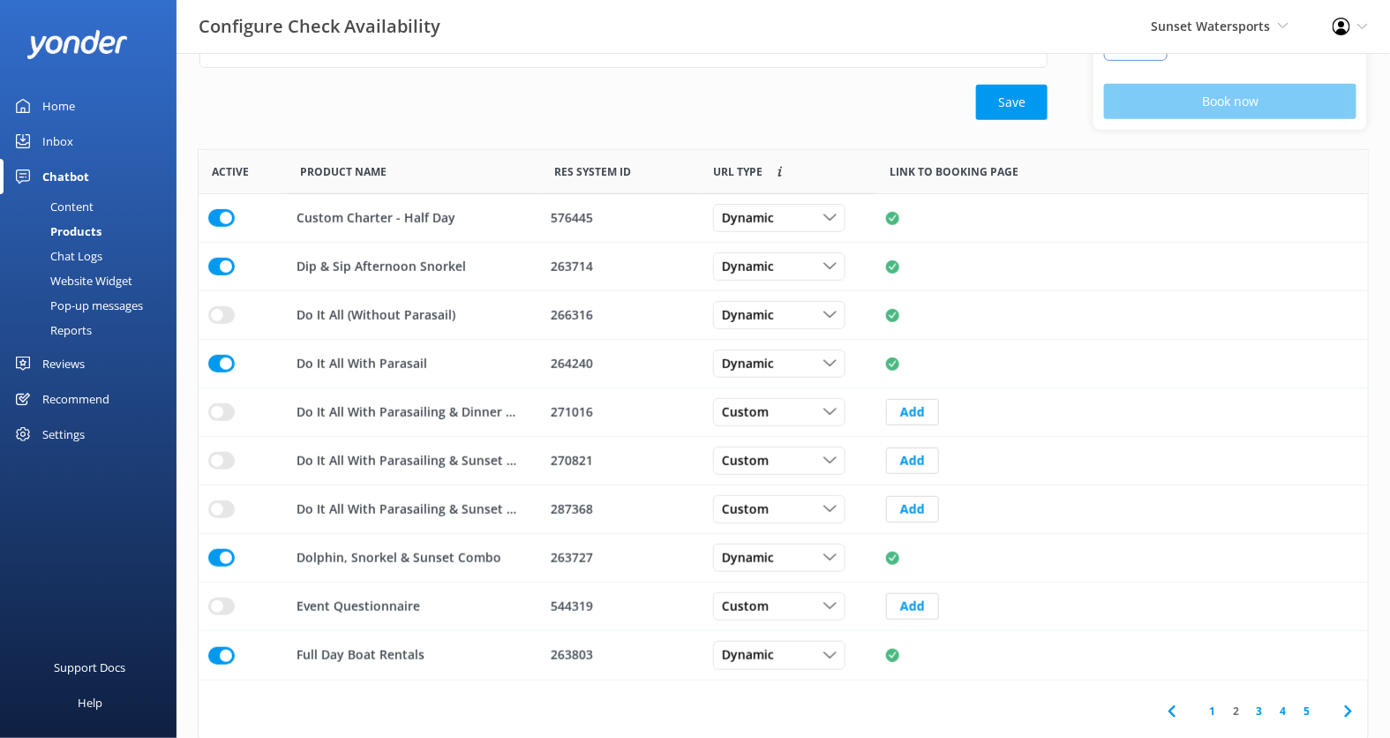
click at [1256, 706] on link "3" at bounding box center [1259, 710] width 24 height 17
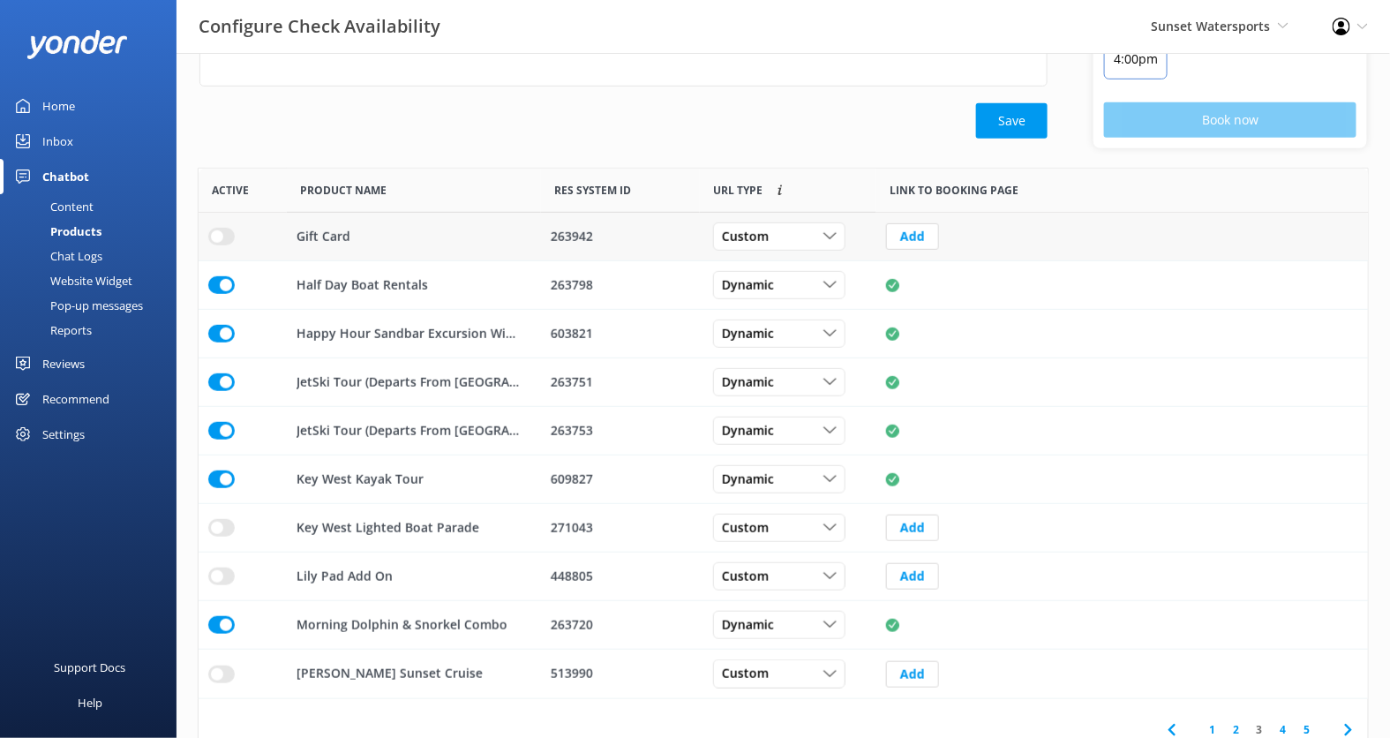
scroll to position [254, 0]
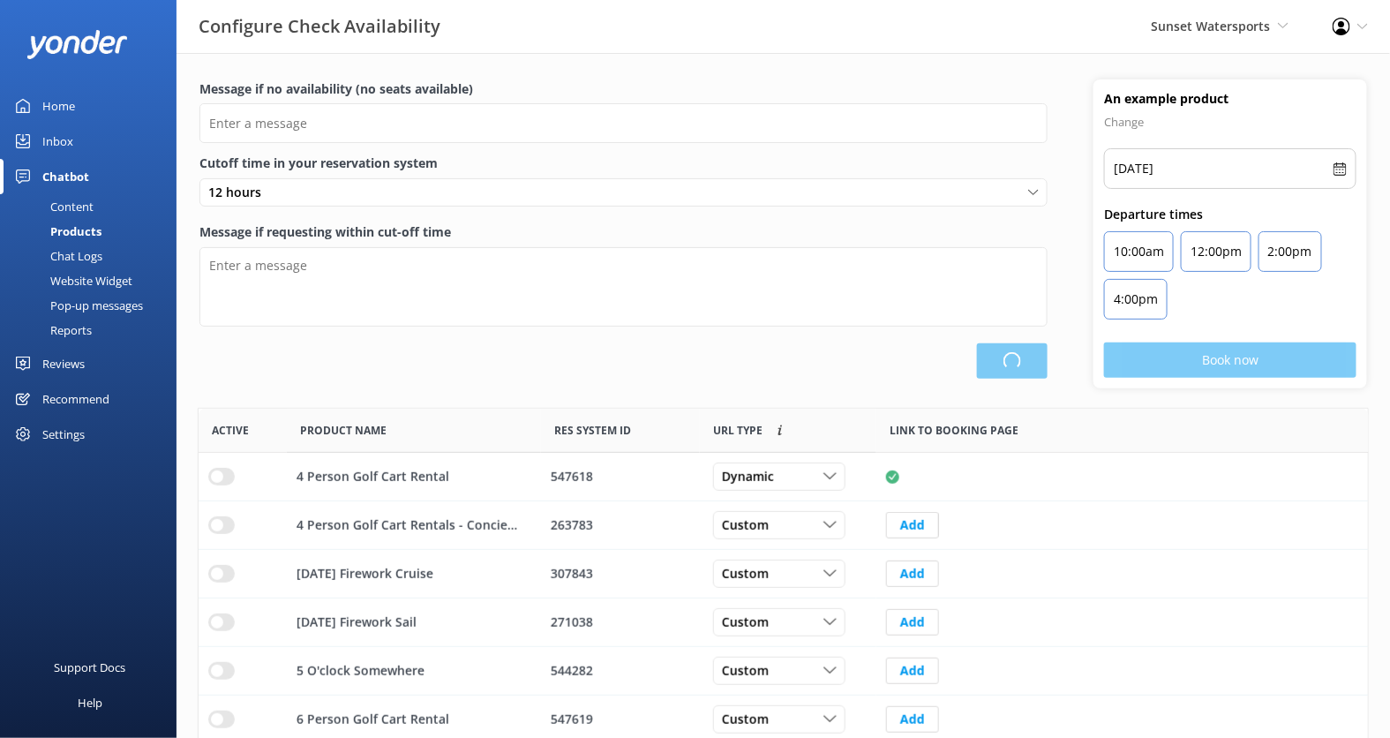
scroll to position [529, 1170]
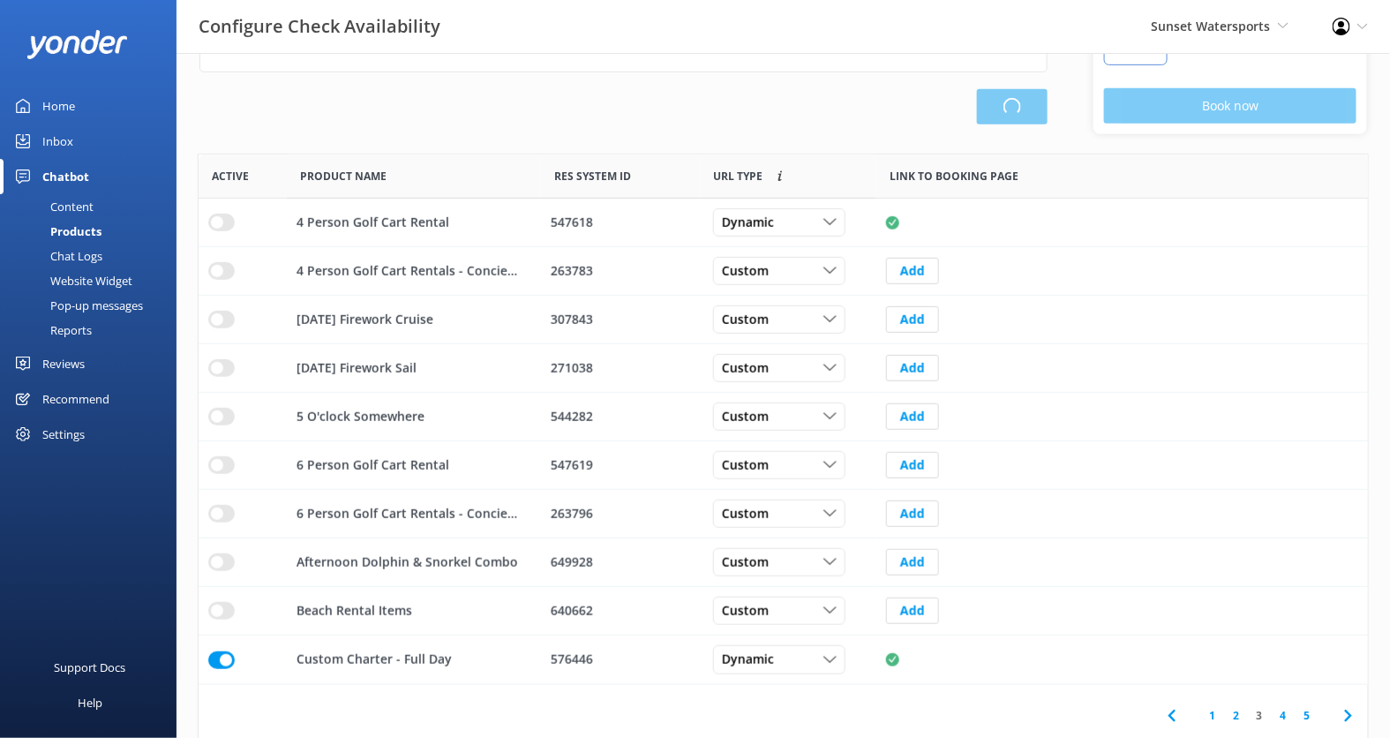
type input "There are no seats available, please check an alternative day"
type textarea "Please contact us to check availability at [PHONE_NUMBER]"
click at [1283, 712] on link "4" at bounding box center [1283, 715] width 24 height 17
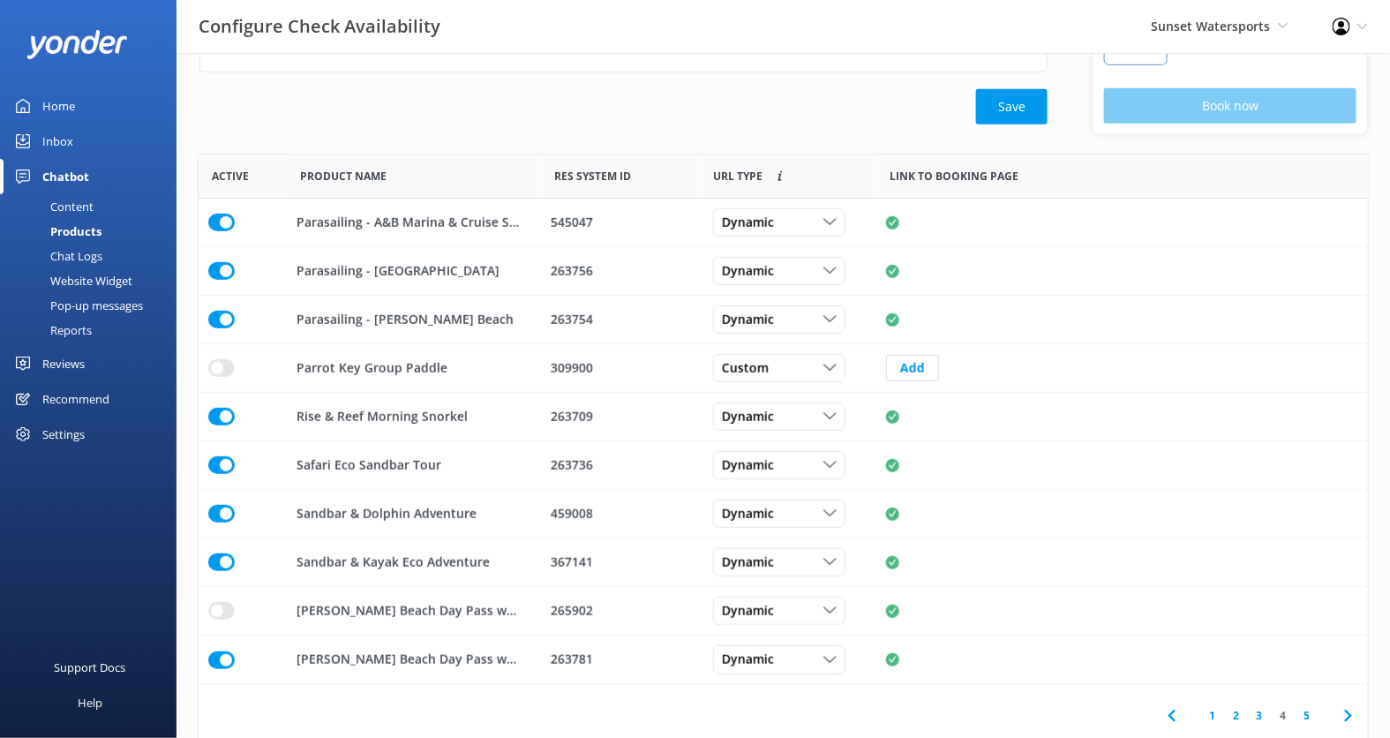
click at [1307, 707] on link "5" at bounding box center [1307, 715] width 24 height 17
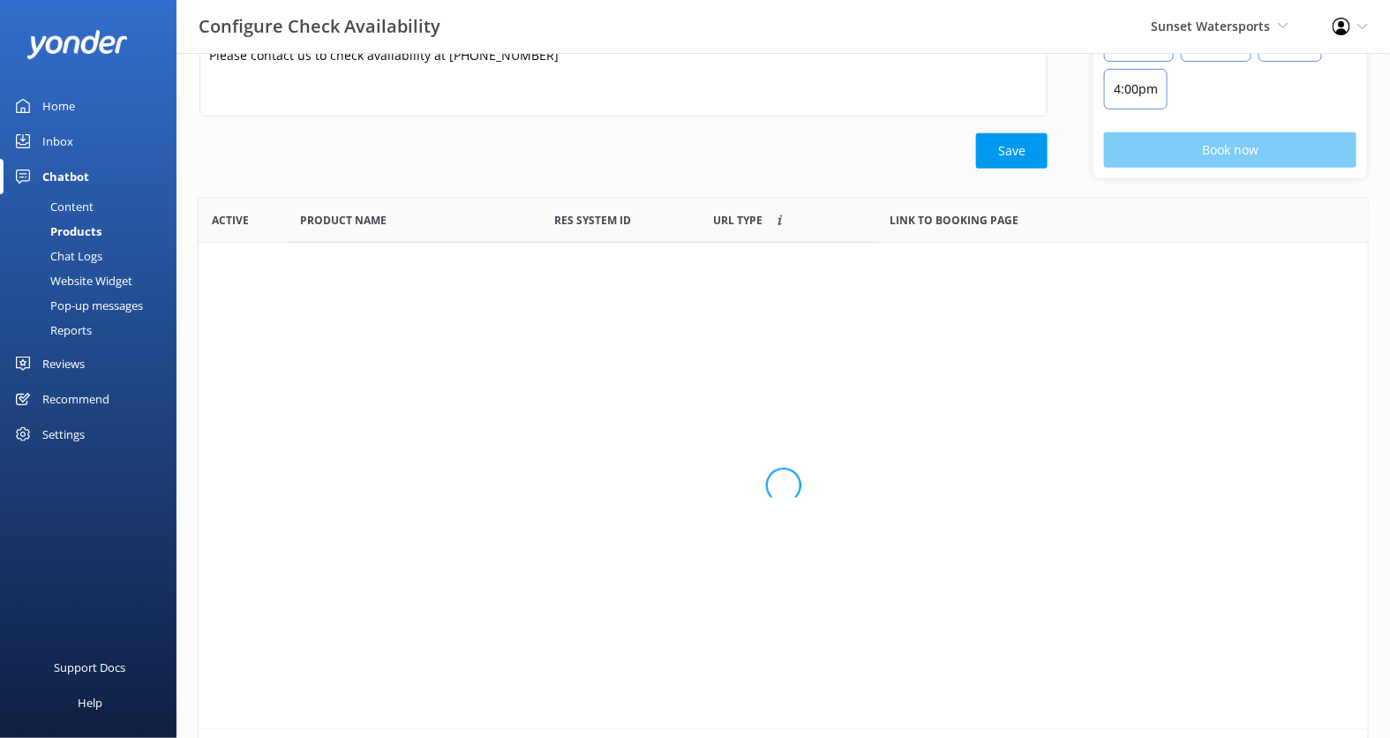
scroll to position [481, 1170]
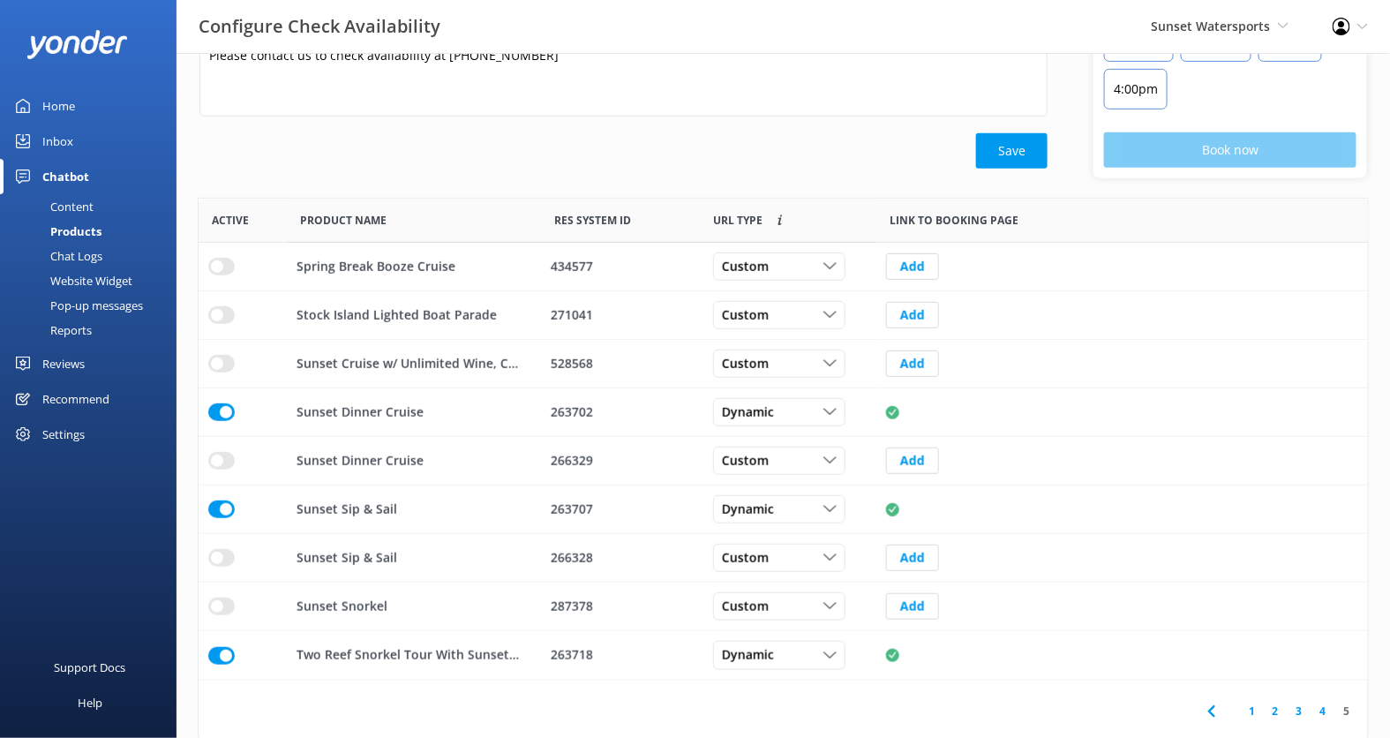
click at [1299, 707] on link "3" at bounding box center [1299, 710] width 24 height 17
